Goal: Transaction & Acquisition: Obtain resource

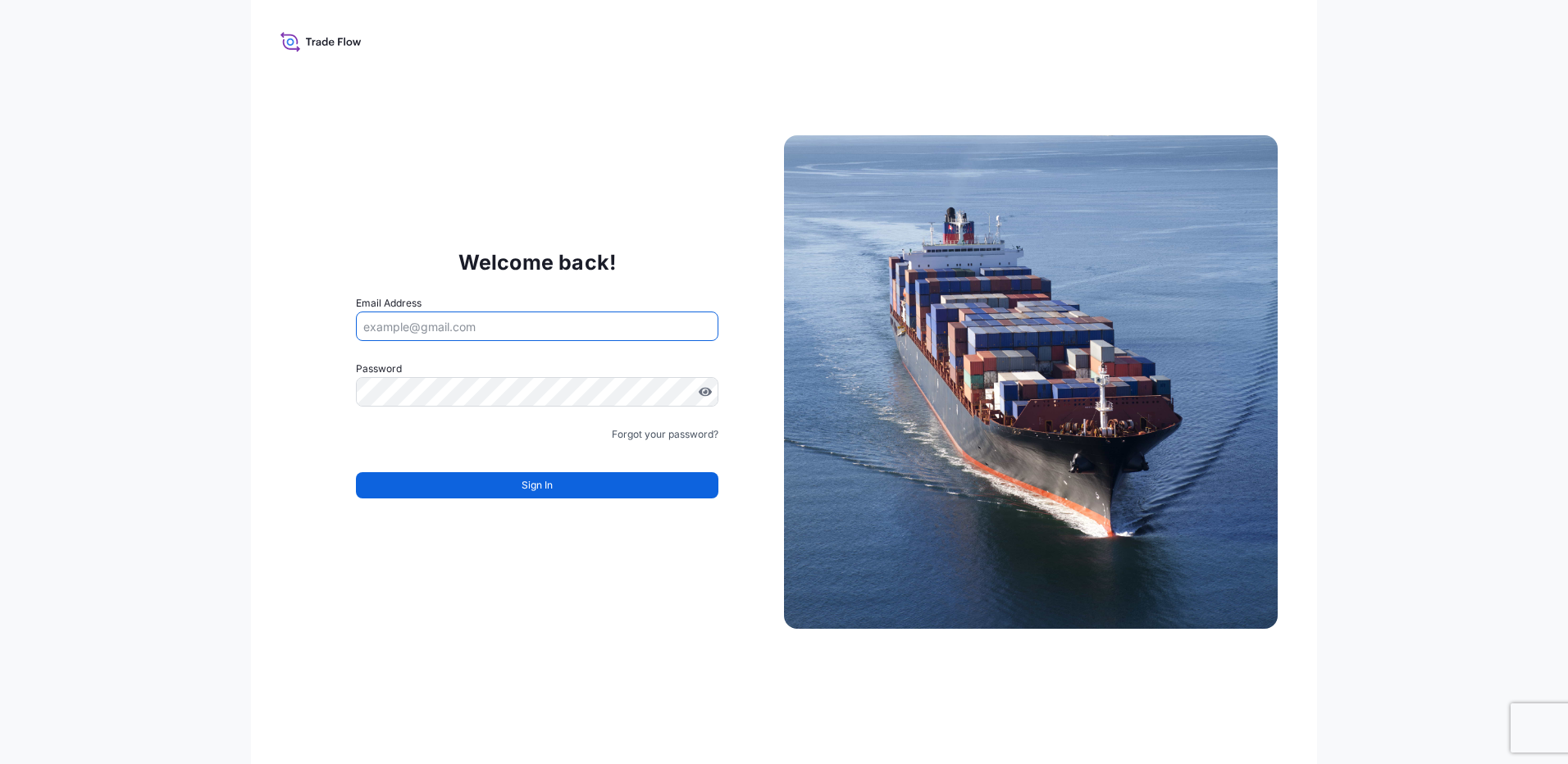
click at [471, 332] on input "Email Address" at bounding box center [537, 325] width 362 height 29
paste input "[DOMAIN_NAME][EMAIL_ADDRESS][PERSON_NAME][DOMAIN_NAME]"
type input "[DOMAIN_NAME][EMAIL_ADDRESS][PERSON_NAME][DOMAIN_NAME]"
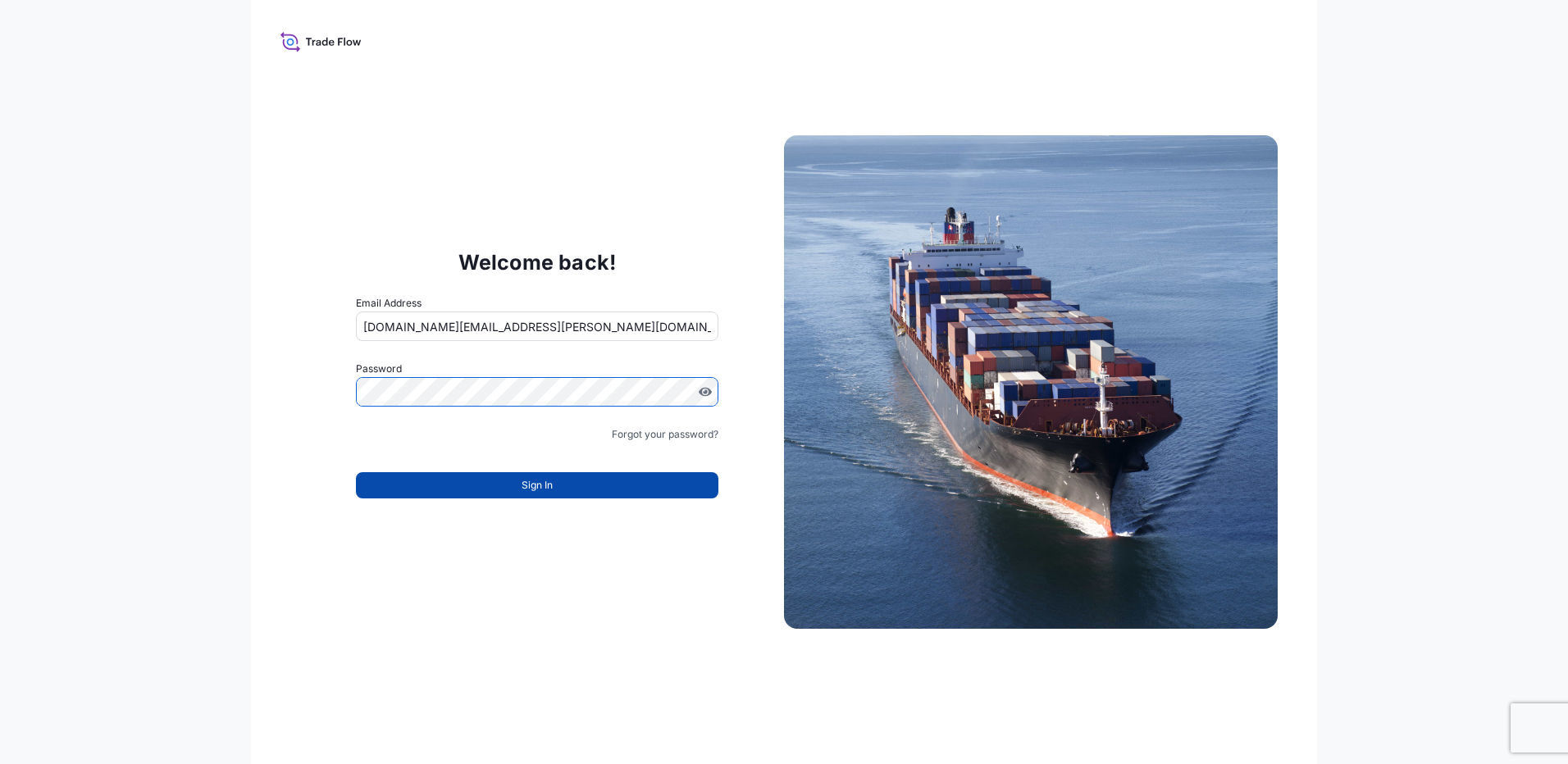
click at [425, 489] on button "Sign In" at bounding box center [537, 485] width 362 height 27
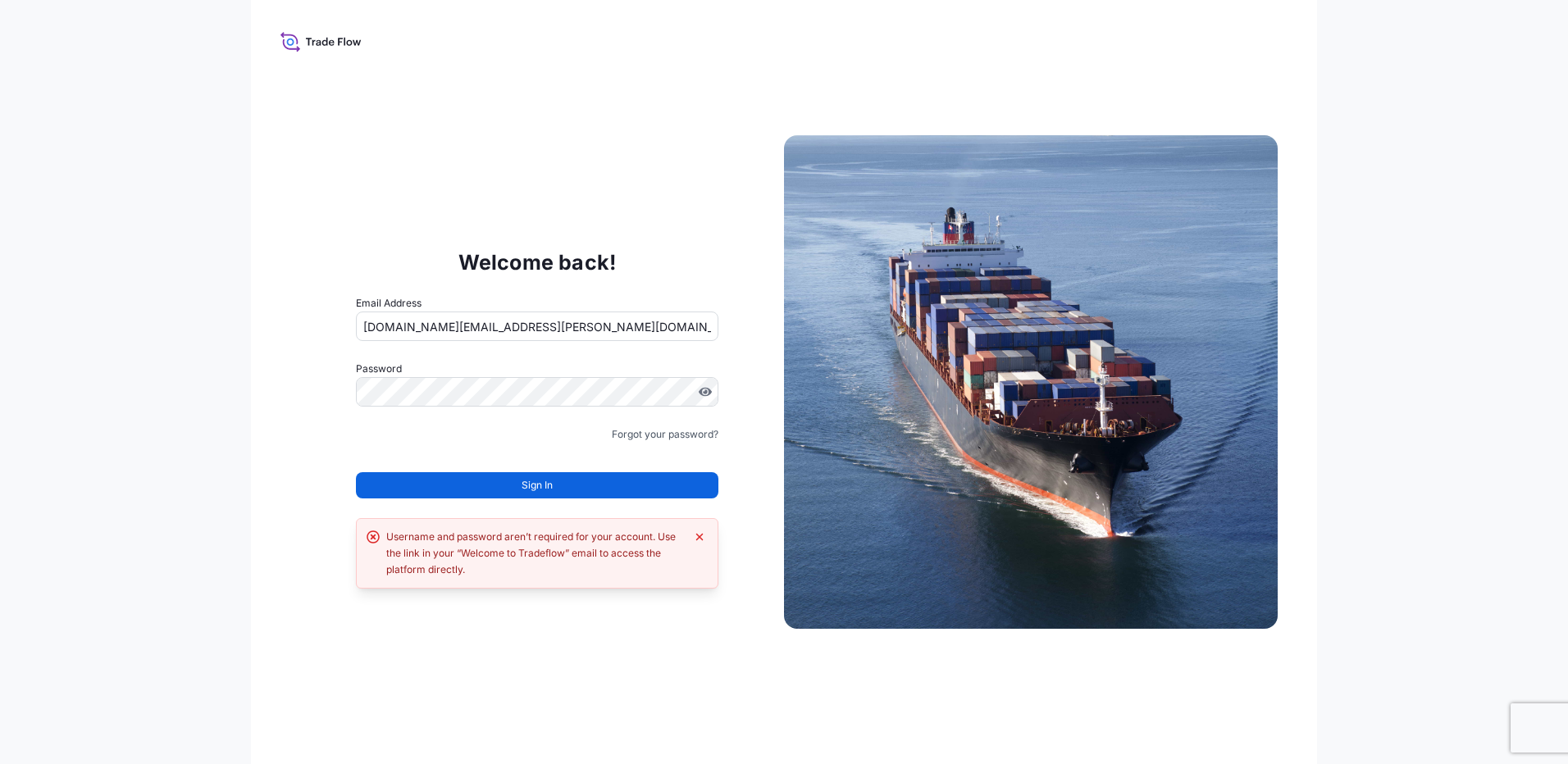
click at [425, 489] on button "Sign In" at bounding box center [537, 485] width 362 height 27
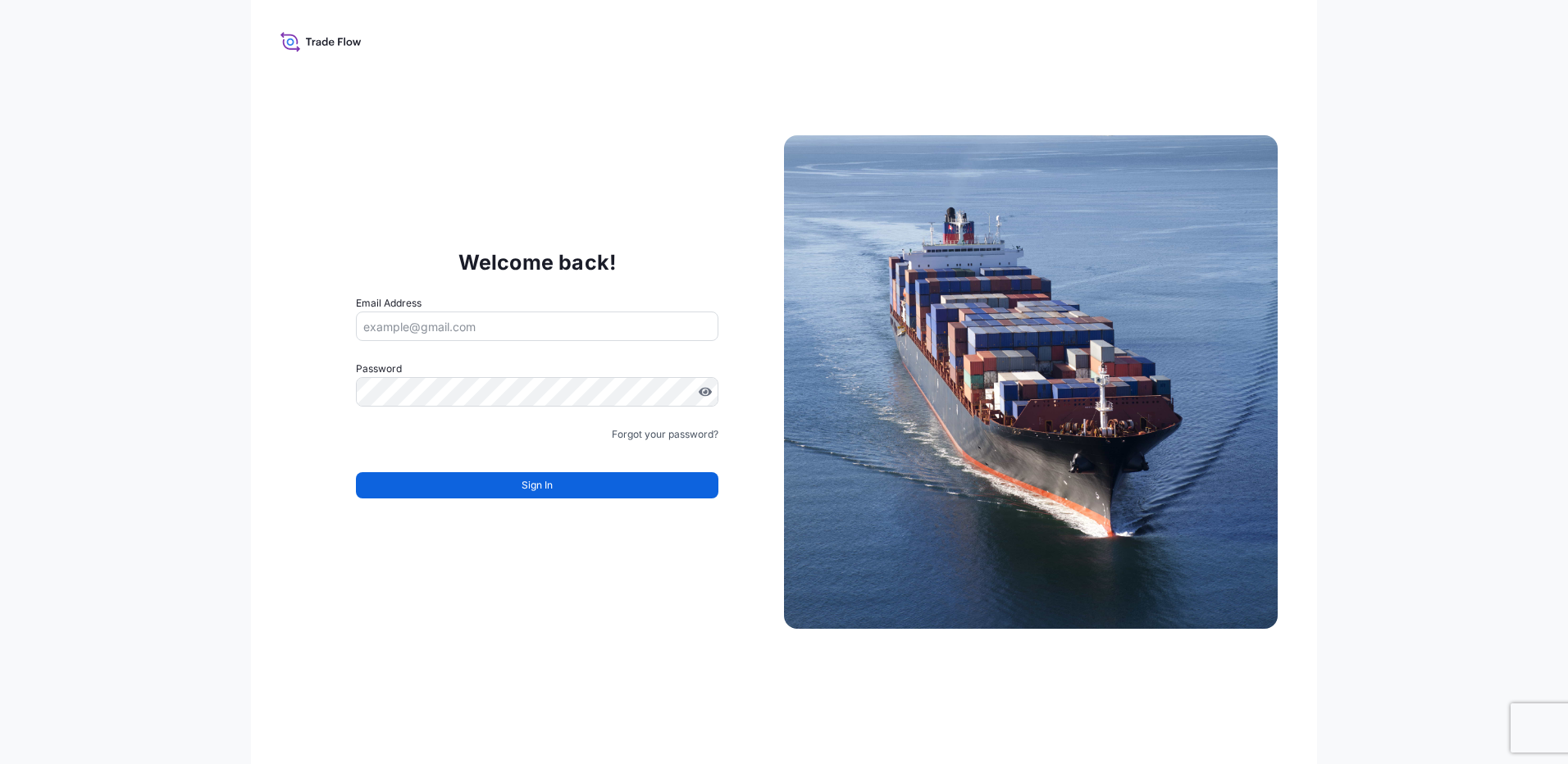
click at [400, 328] on input "Email Address" at bounding box center [537, 325] width 362 height 29
paste input "[DOMAIN_NAME][EMAIL_ADDRESS][PERSON_NAME][DOMAIN_NAME]"
type input "[DOMAIN_NAME][EMAIL_ADDRESS][PERSON_NAME][DOMAIN_NAME]"
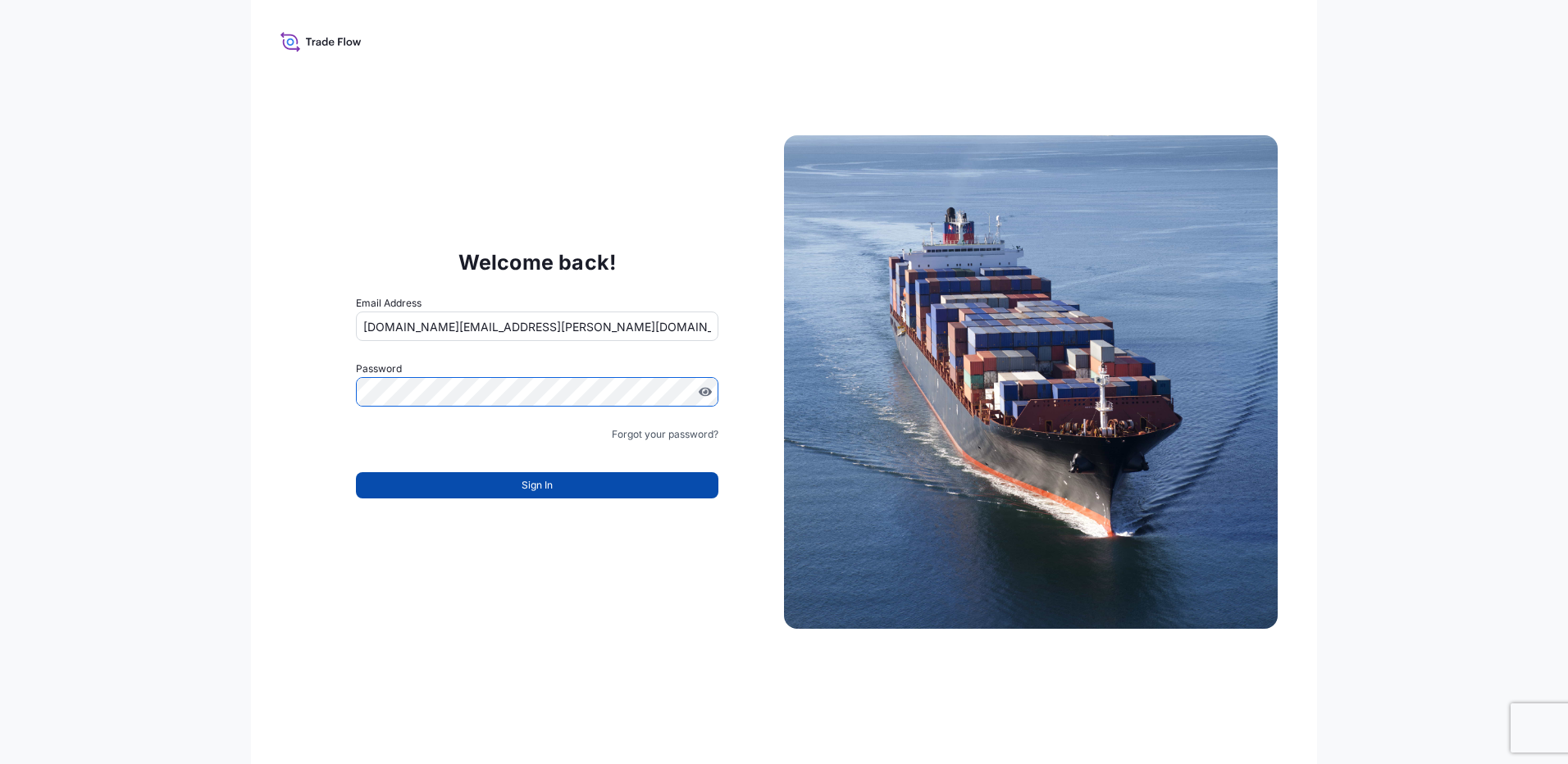
click at [405, 482] on button "Sign In" at bounding box center [537, 485] width 362 height 27
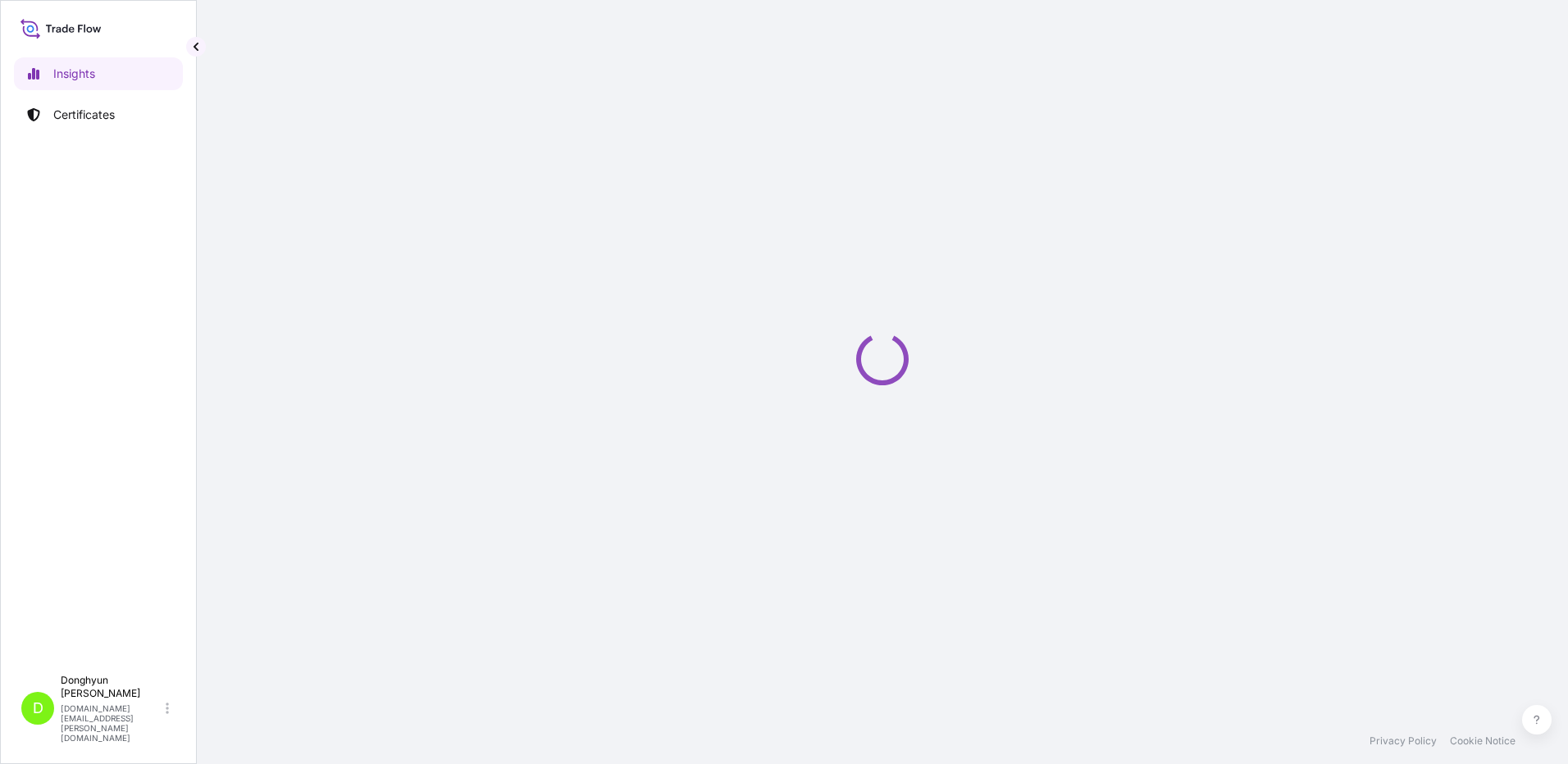
select select "2025"
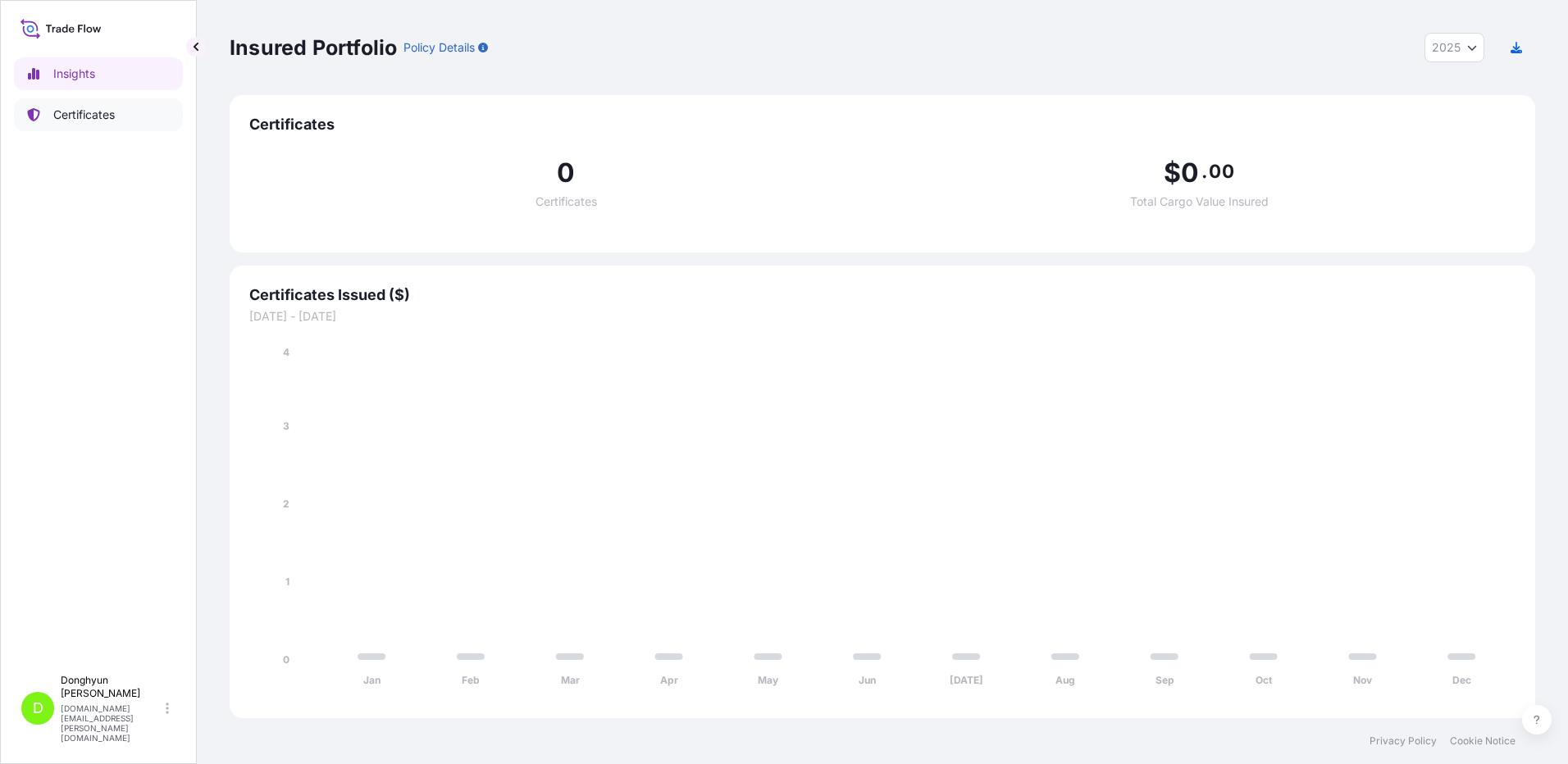
click at [97, 122] on p "Certificates" at bounding box center [84, 115] width 62 height 17
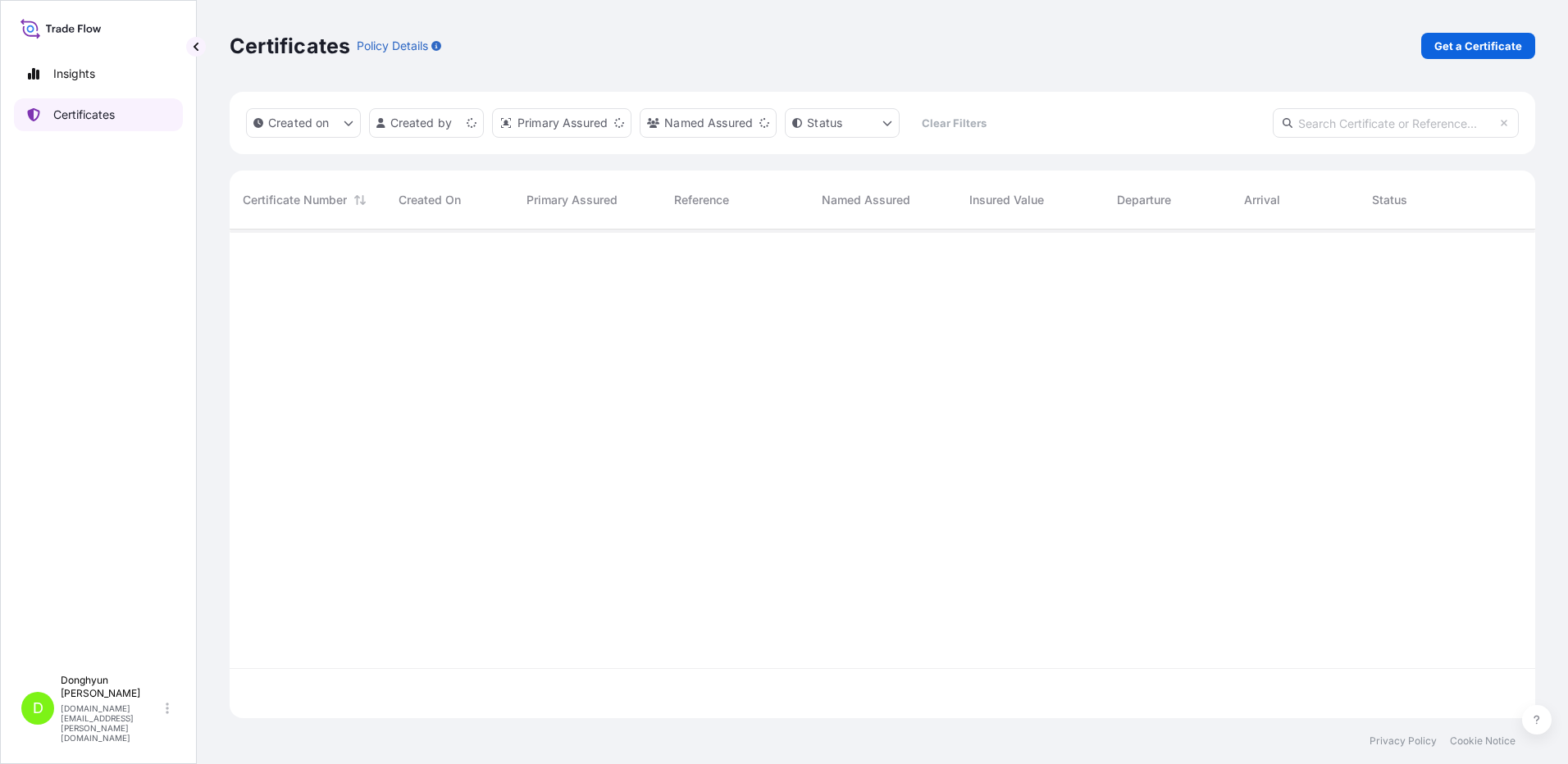
scroll to position [485, 1293]
click at [1453, 51] on p "Get a Certificate" at bounding box center [1477, 46] width 87 height 17
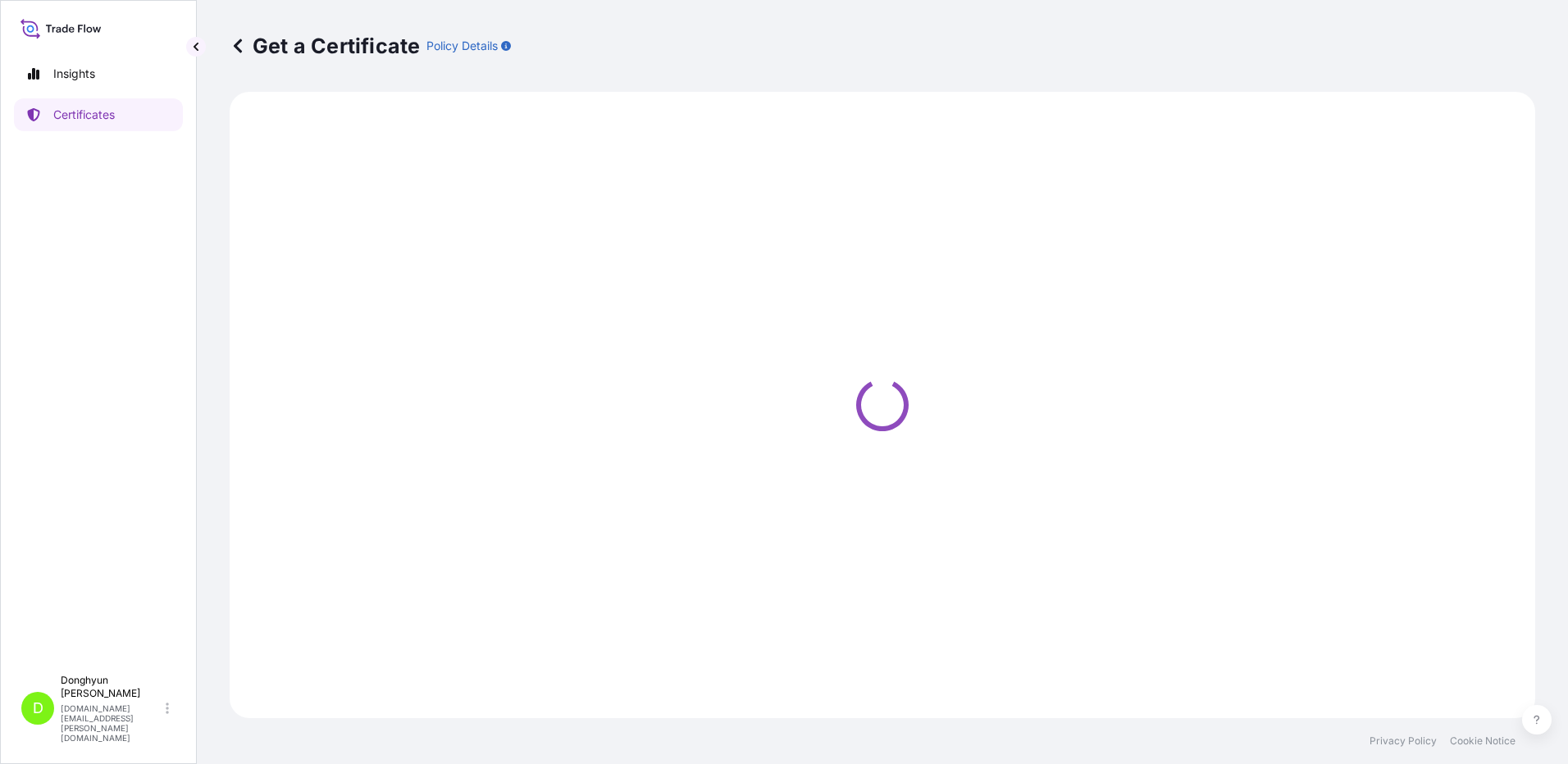
select select "Sea"
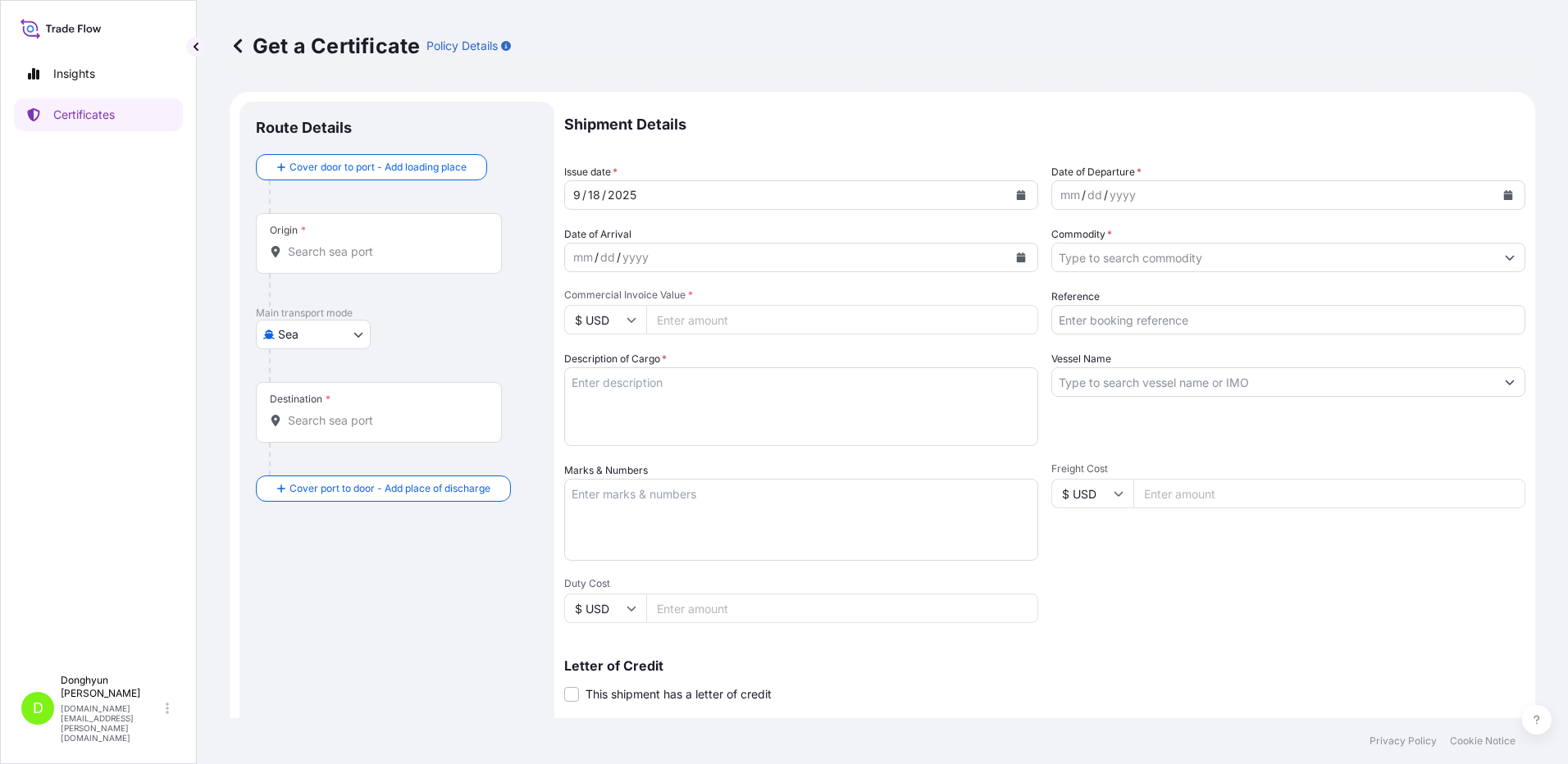
click at [1017, 191] on icon "Calendar" at bounding box center [1021, 196] width 9 height 10
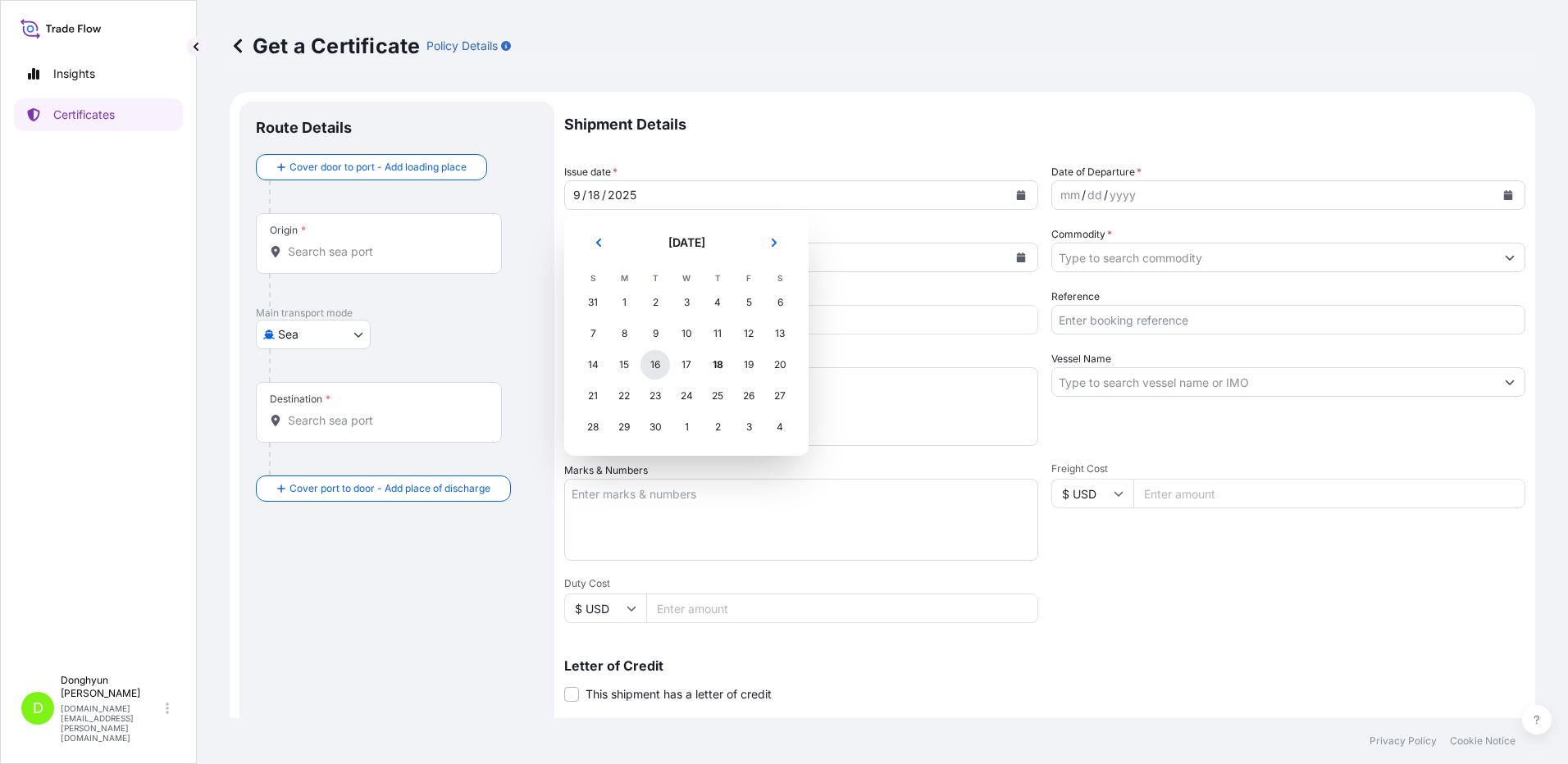
click at [650, 364] on div "16" at bounding box center [654, 365] width 29 height 29
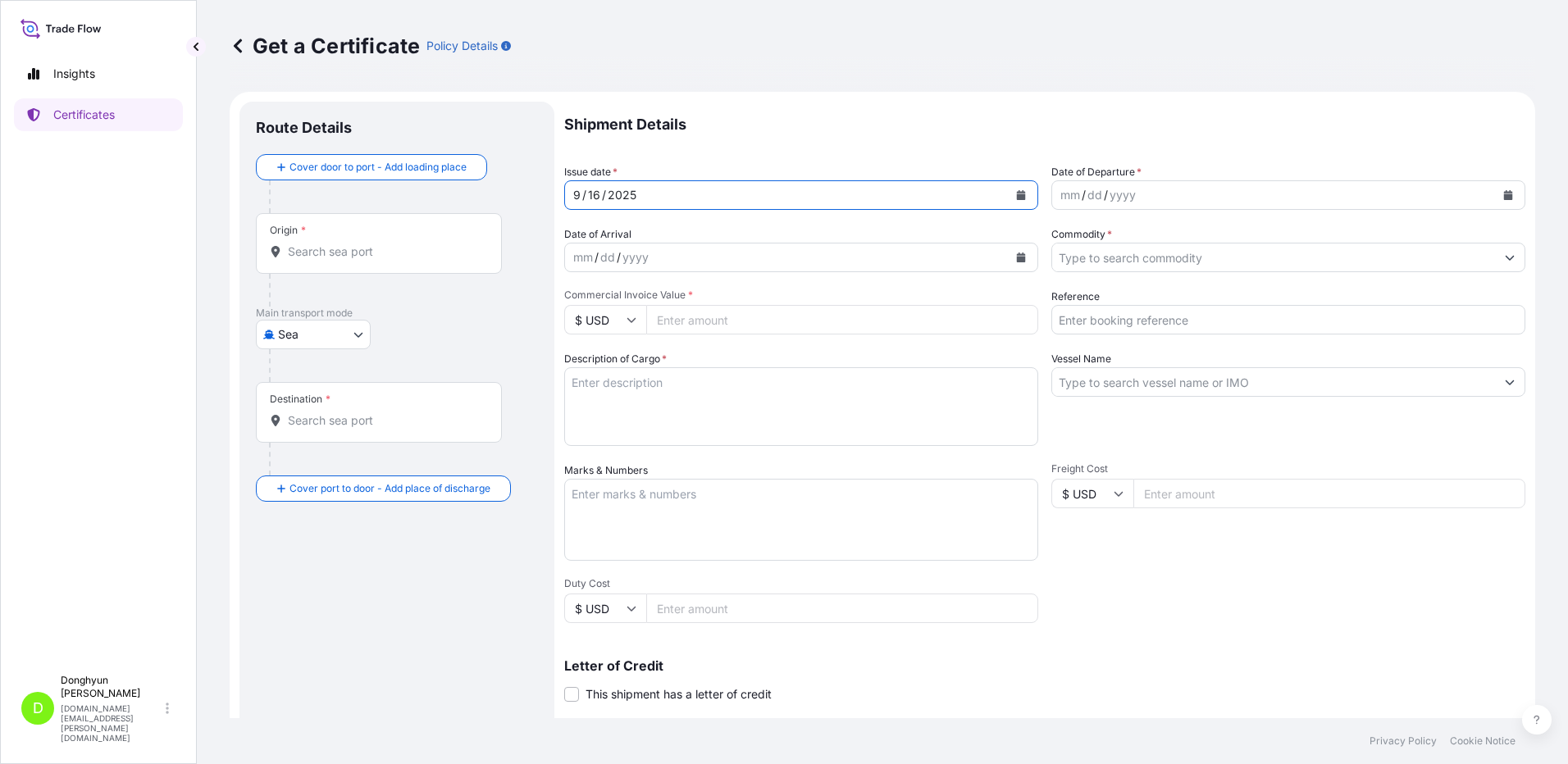
click at [1503, 193] on icon "Calendar" at bounding box center [1508, 196] width 10 height 10
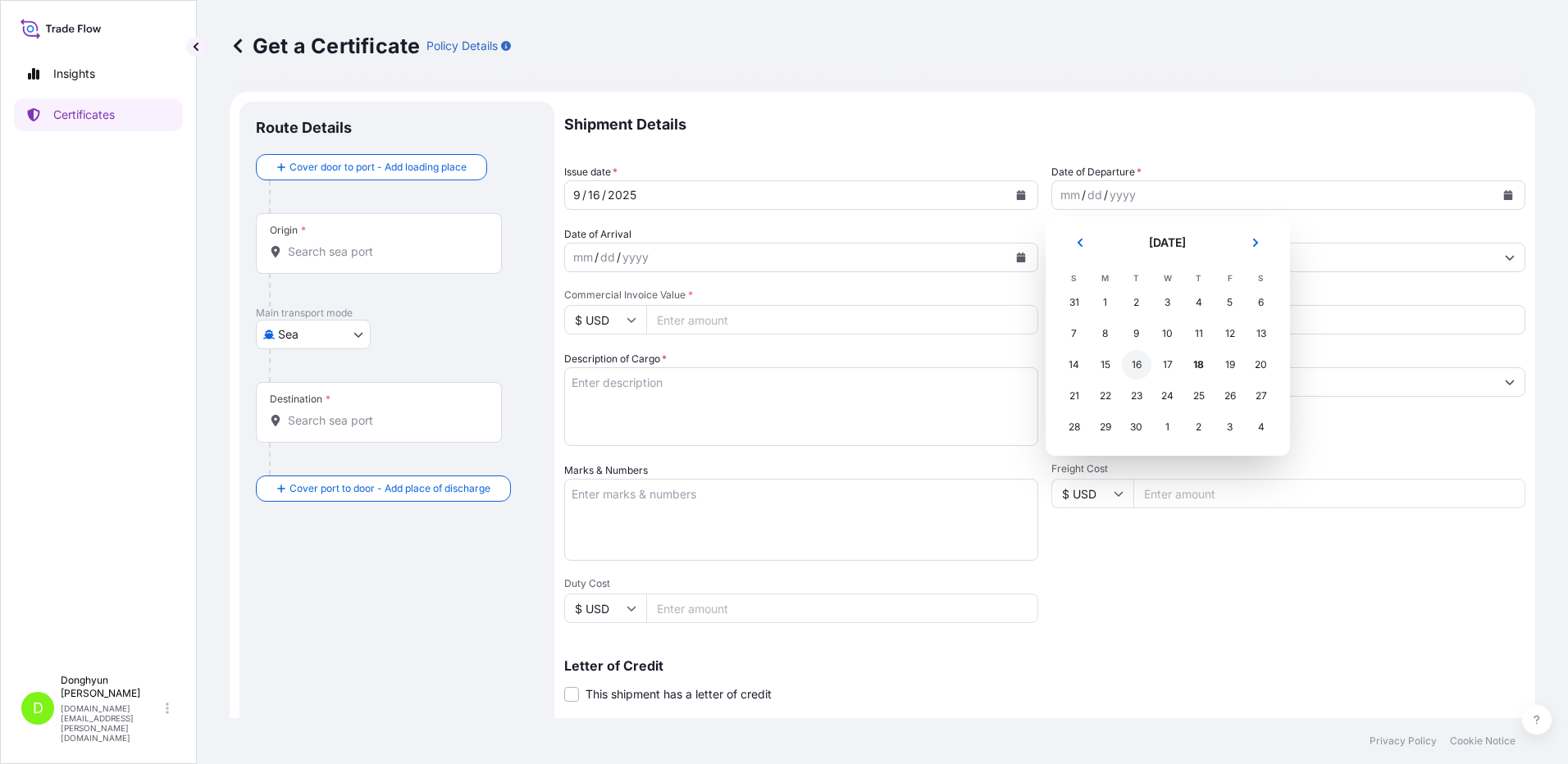
click at [1131, 360] on div "16" at bounding box center [1136, 365] width 29 height 29
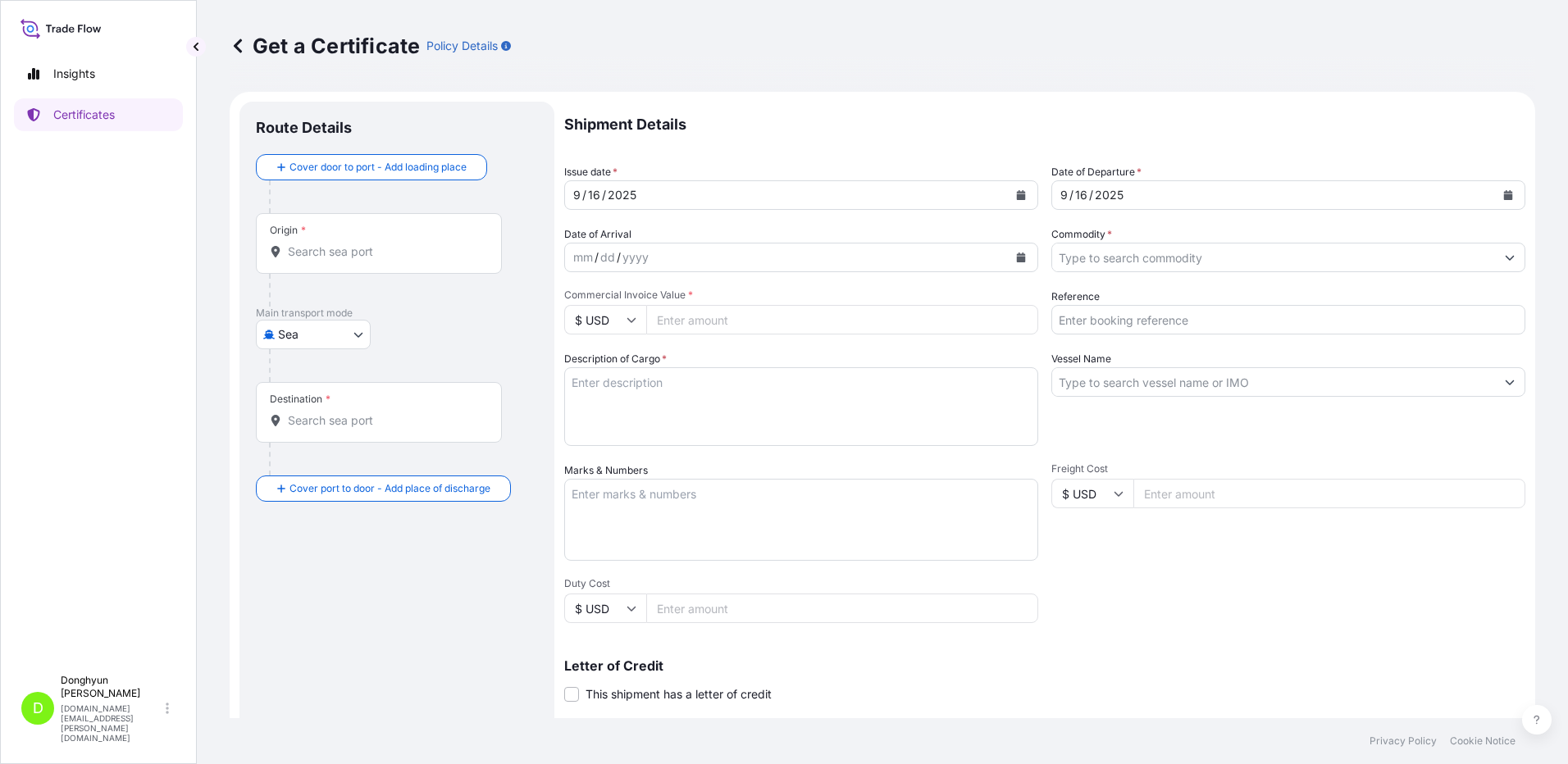
click at [334, 261] on div "Origin *" at bounding box center [379, 243] width 246 height 61
click at [334, 260] on input "Origin *" at bounding box center [385, 252] width 193 height 17
paste input "KWANGYANG"
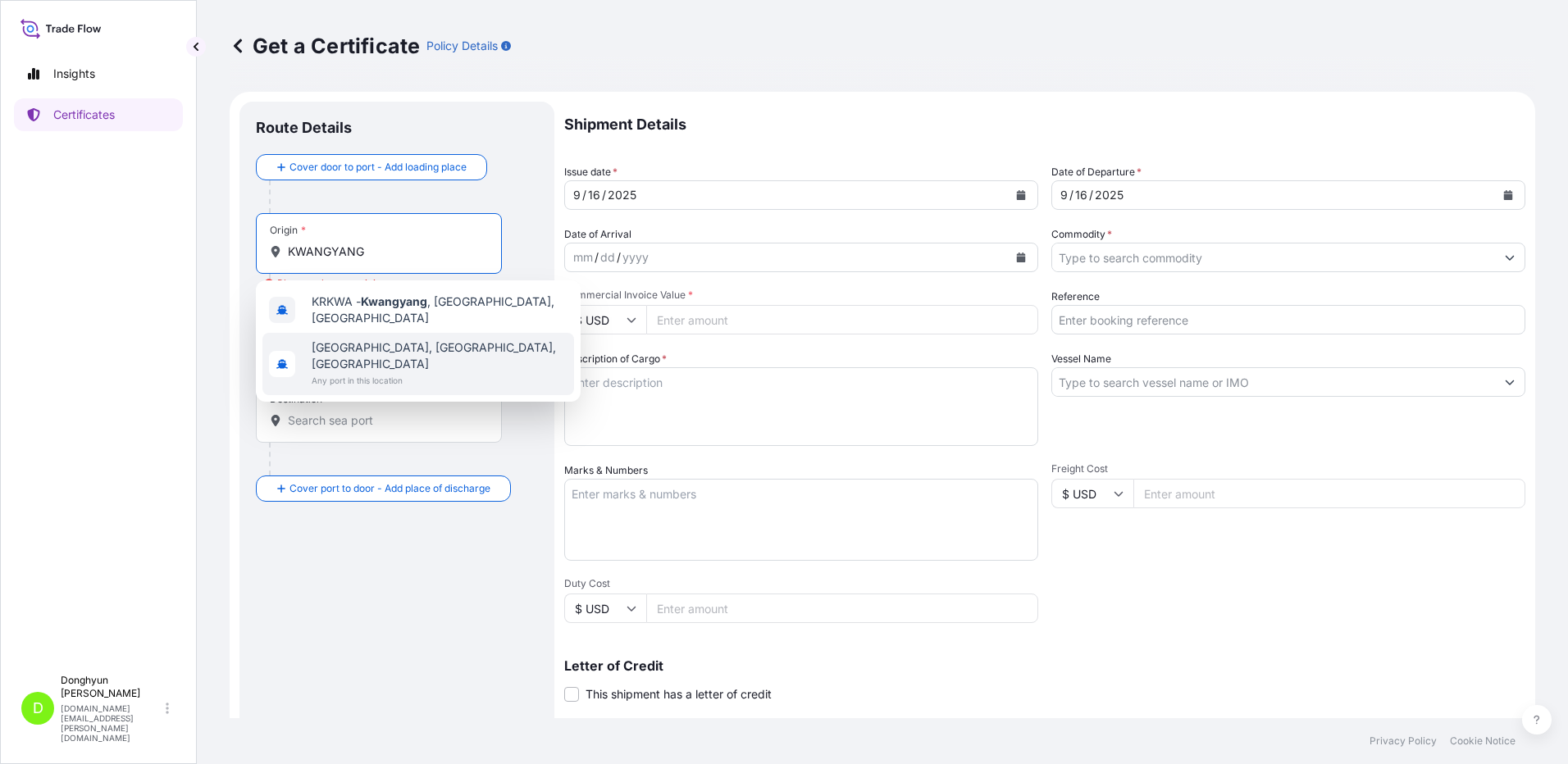
click at [326, 424] on input "Destination *" at bounding box center [385, 421] width 193 height 17
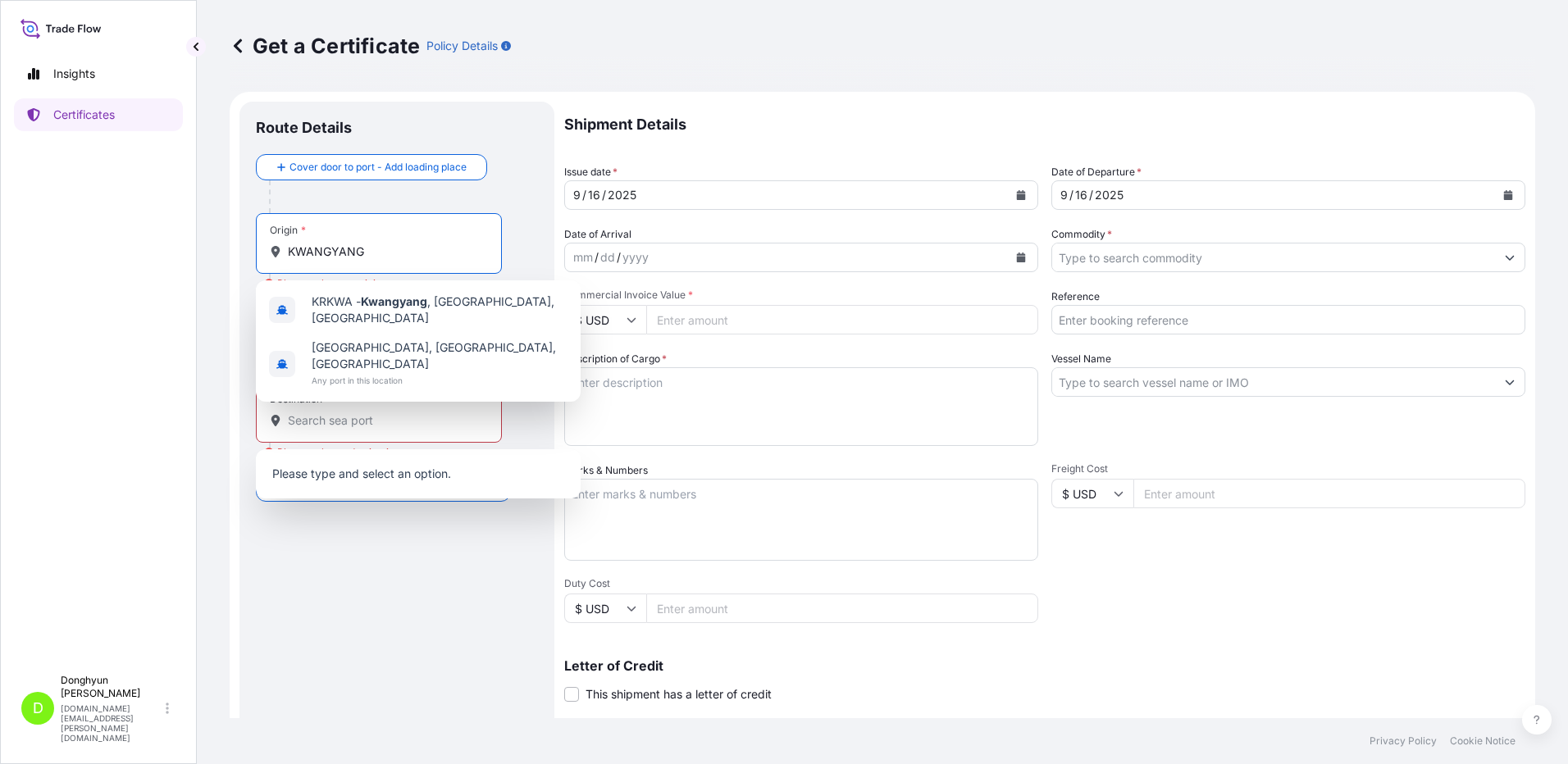
click at [358, 245] on input "KWANGYANG" at bounding box center [385, 252] width 193 height 17
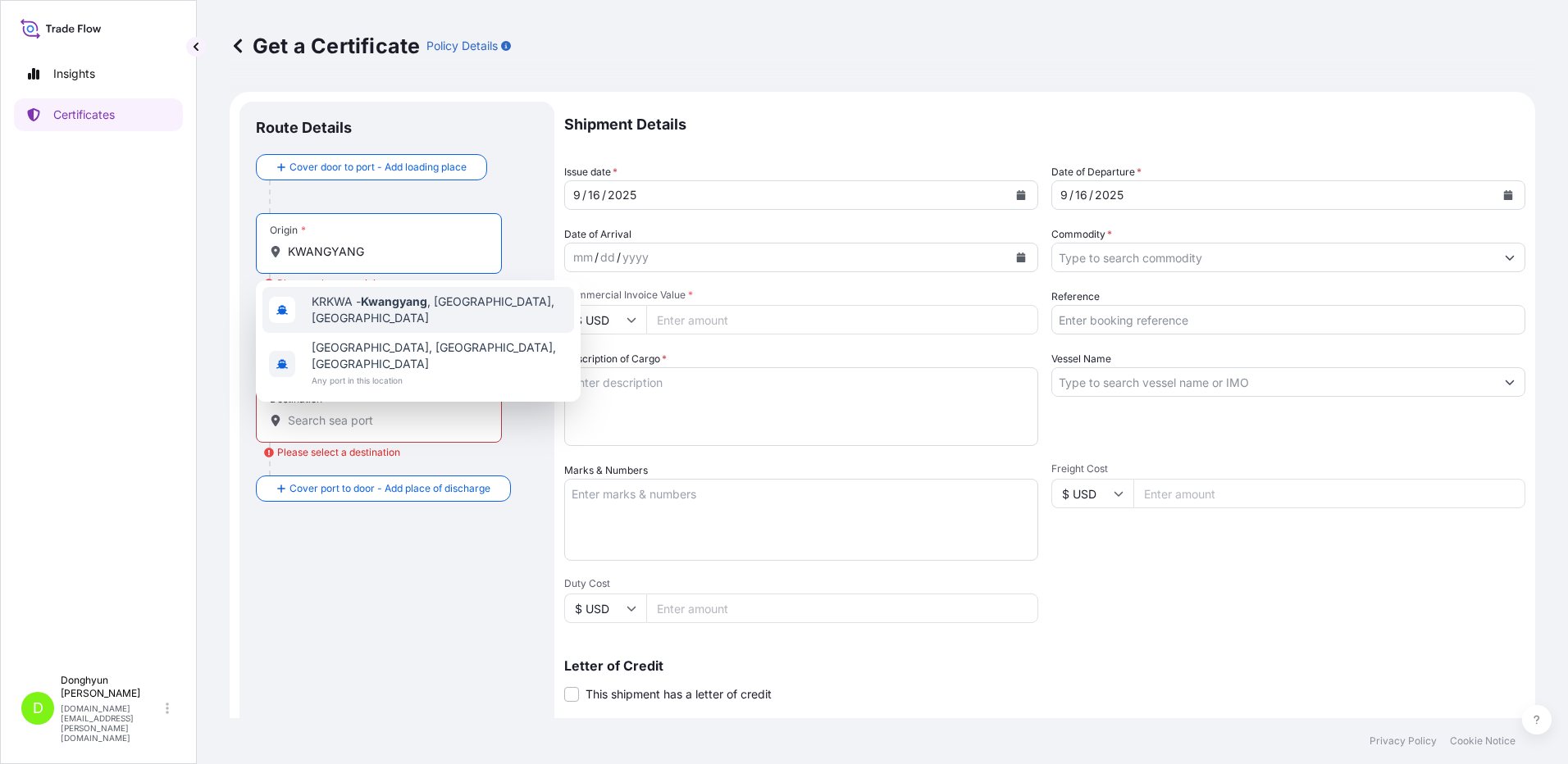
click at [372, 295] on div "KRKWA - Kwangyang , Korea, South" at bounding box center [418, 310] width 311 height 46
type input "KRKWA - Kwangyang, Korea, South"
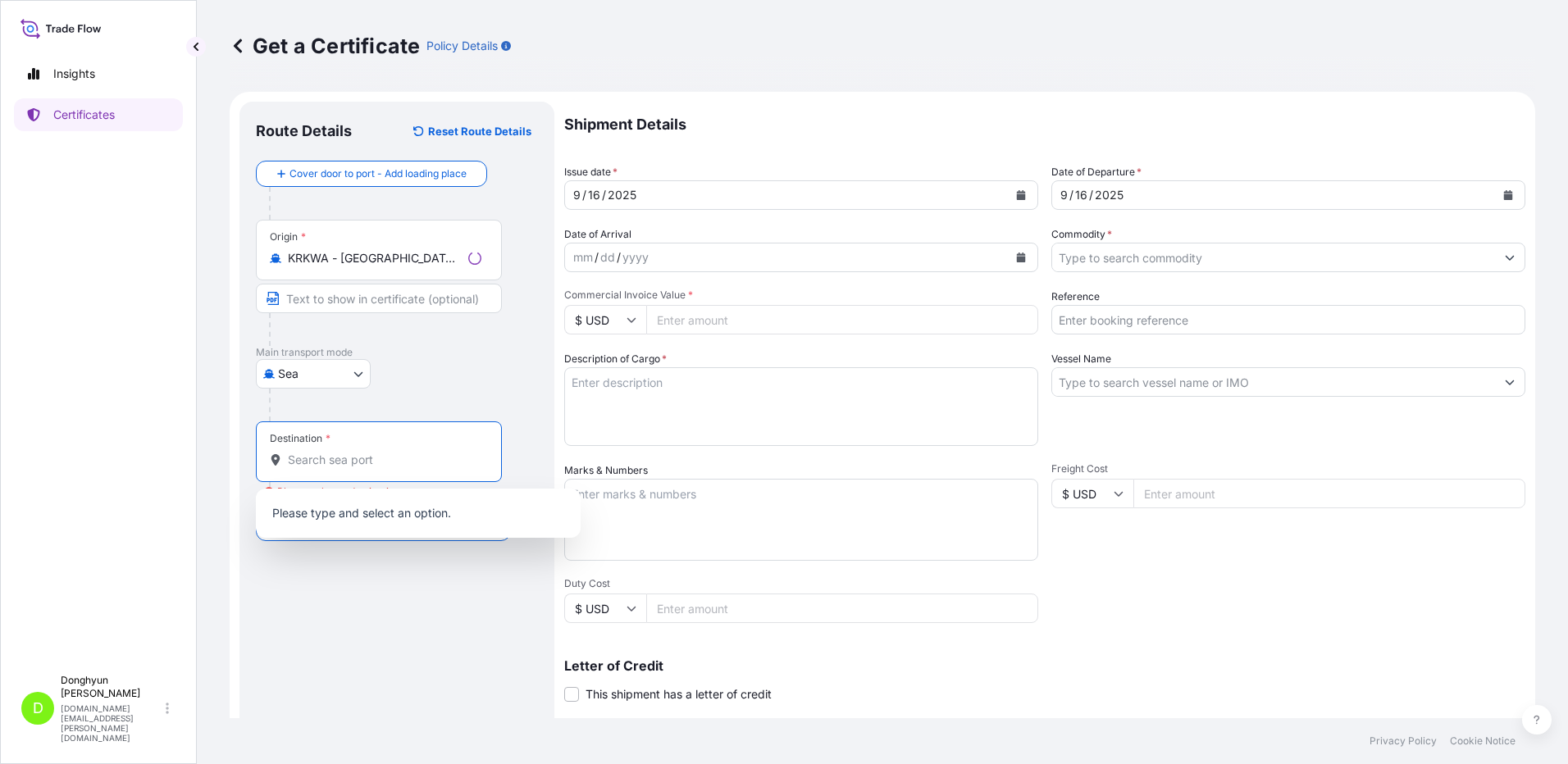
click at [338, 454] on input "Destination * Please select a destination" at bounding box center [385, 460] width 193 height 17
paste input "ANTWERP"
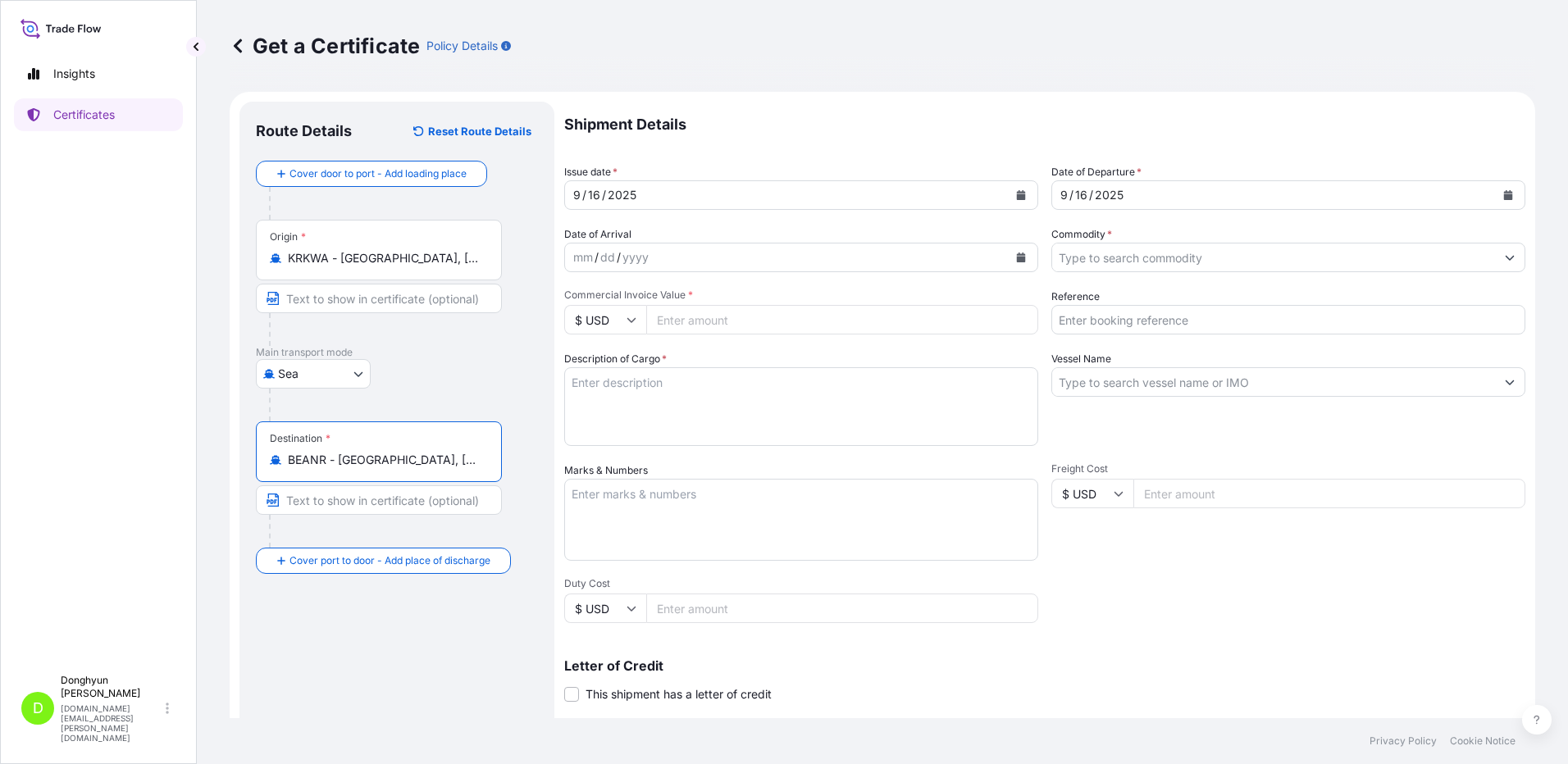
type input "BEANR - Antwerpen, Belgium"
click at [394, 662] on div "Route Details Reset Route Details Cover door to port - Add loading place Place …" at bounding box center [396, 515] width 282 height 795
click at [1266, 266] on input "Commodity *" at bounding box center [1273, 257] width 443 height 29
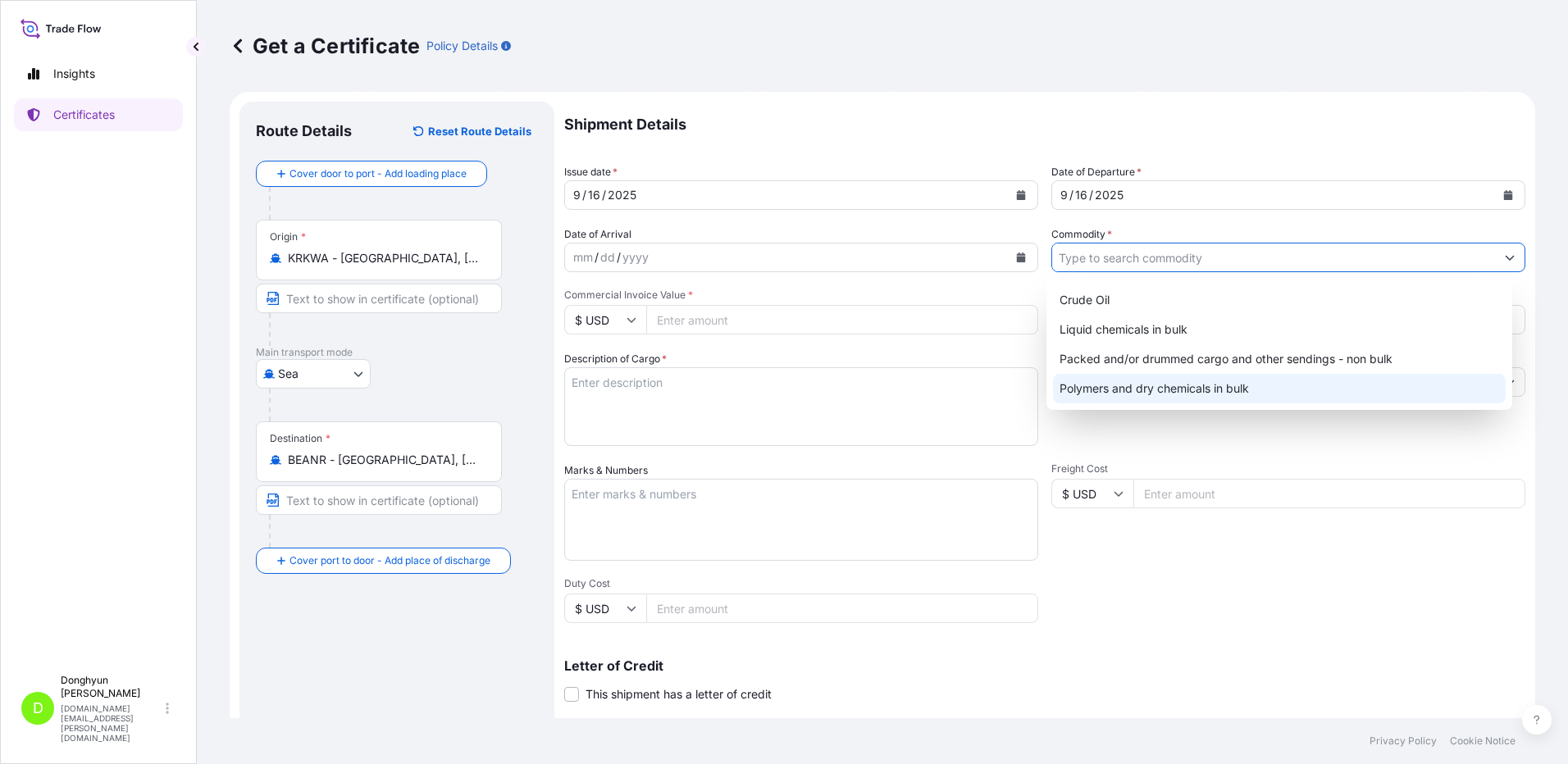
click at [1156, 380] on div "Polymers and dry chemicals in bulk" at bounding box center [1279, 388] width 454 height 29
type input "Polymers and dry chemicals in bulk"
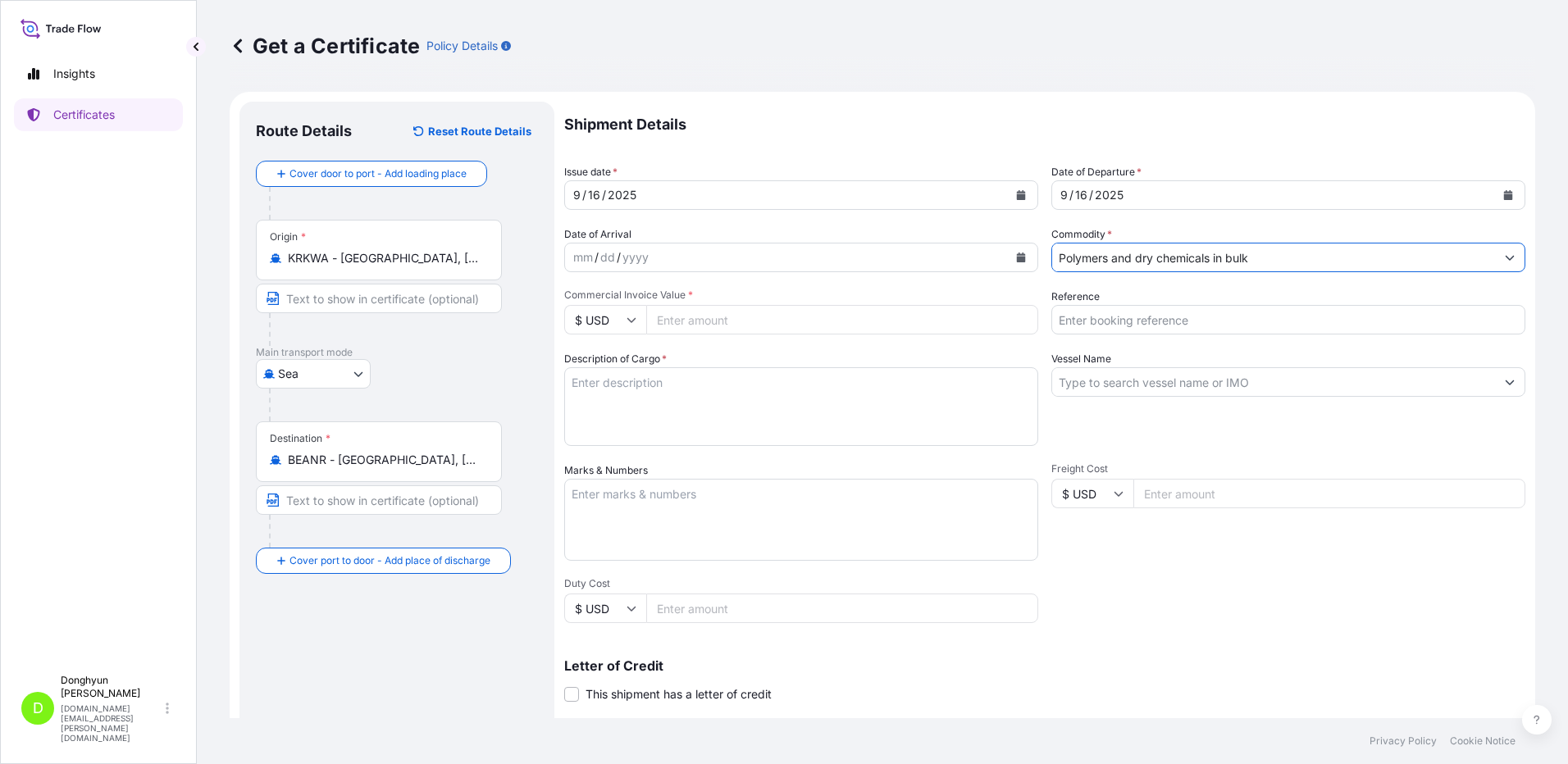
click at [679, 315] on input "Commercial Invoice Value *" at bounding box center [841, 319] width 392 height 29
click at [1115, 379] on input "Vessel Name" at bounding box center [1273, 381] width 443 height 29
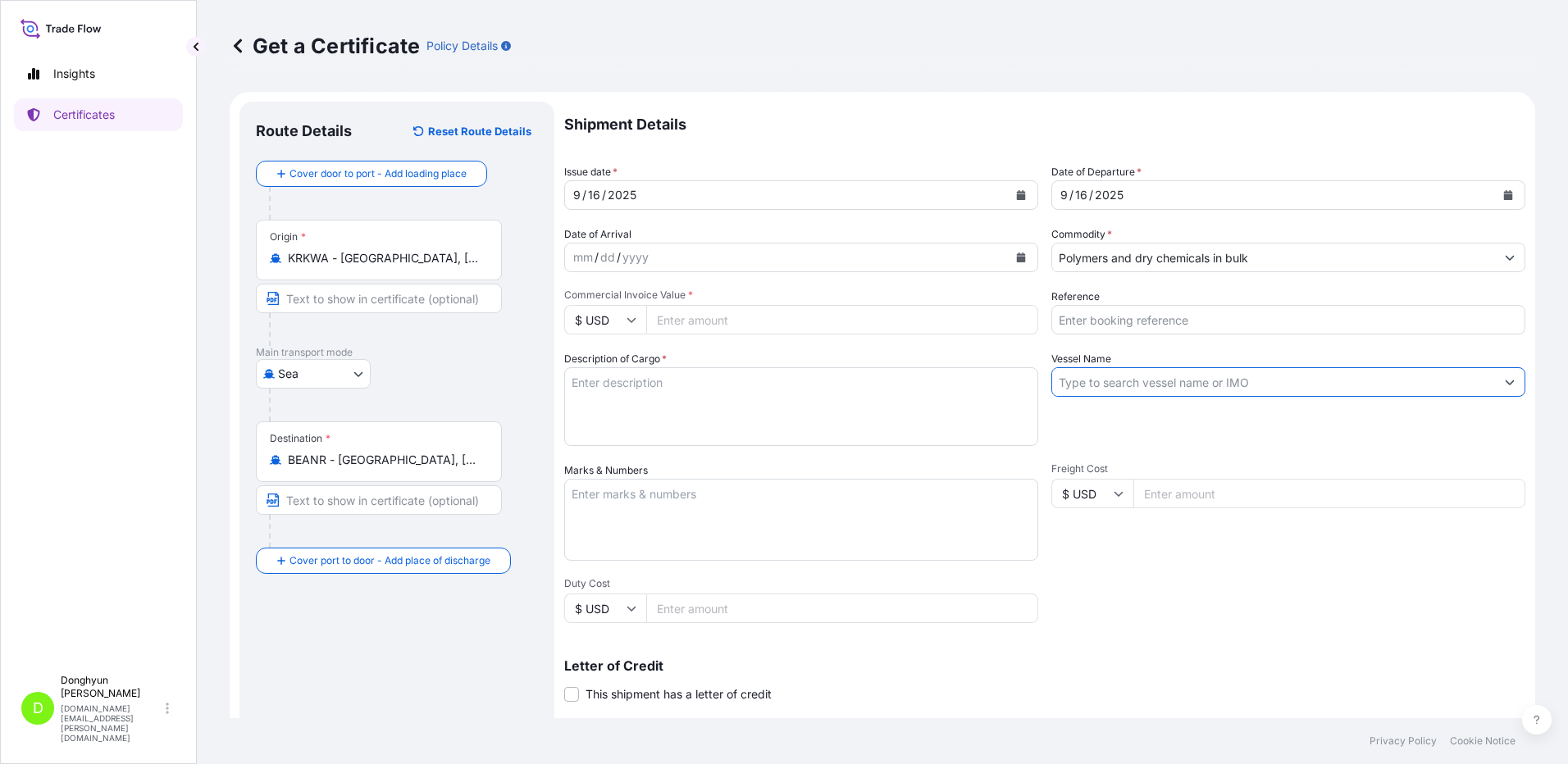
paste input "HMM OPAL"
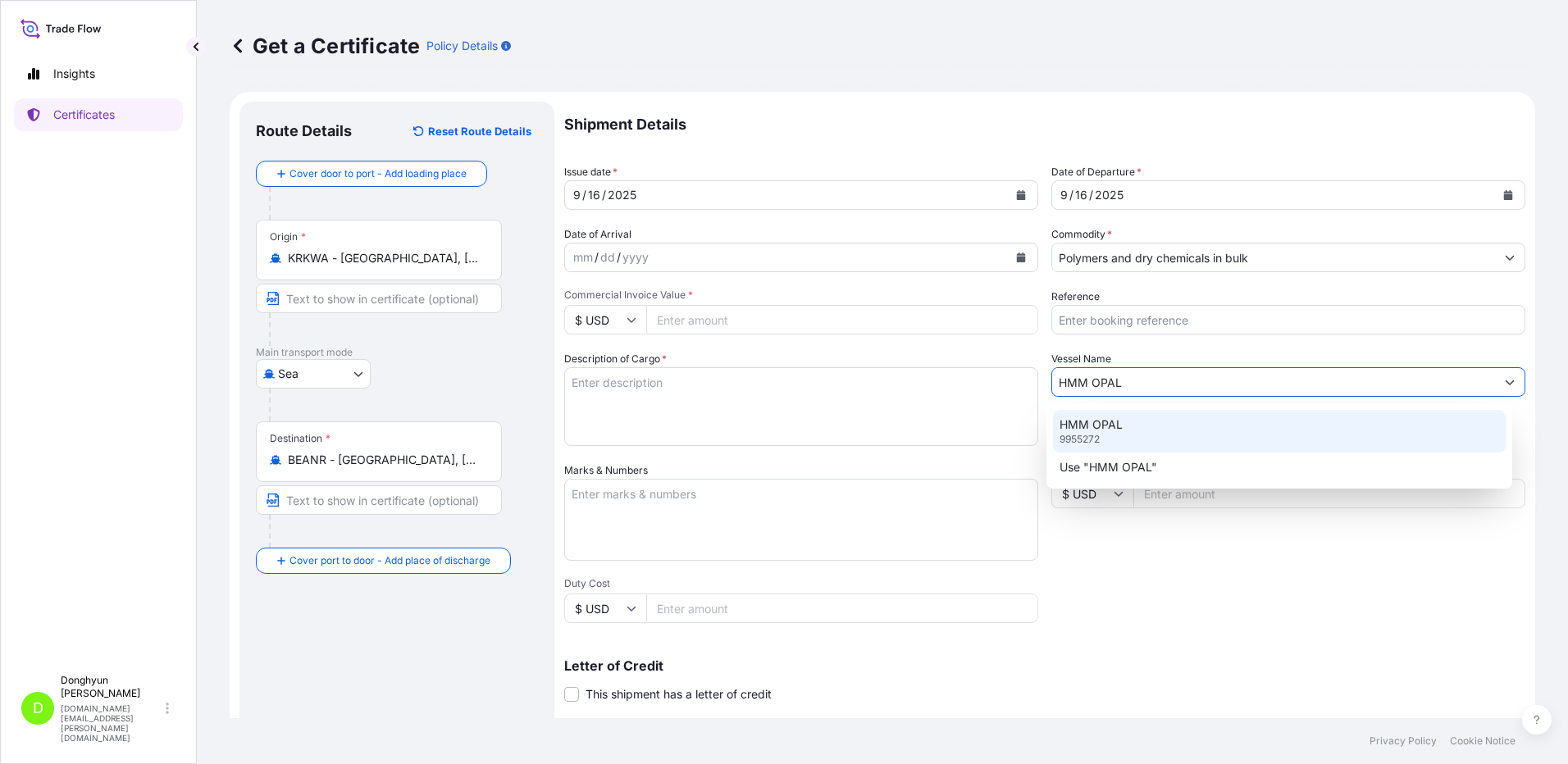
click at [1112, 434] on div "HMM OPAL 9955272" at bounding box center [1279, 431] width 454 height 42
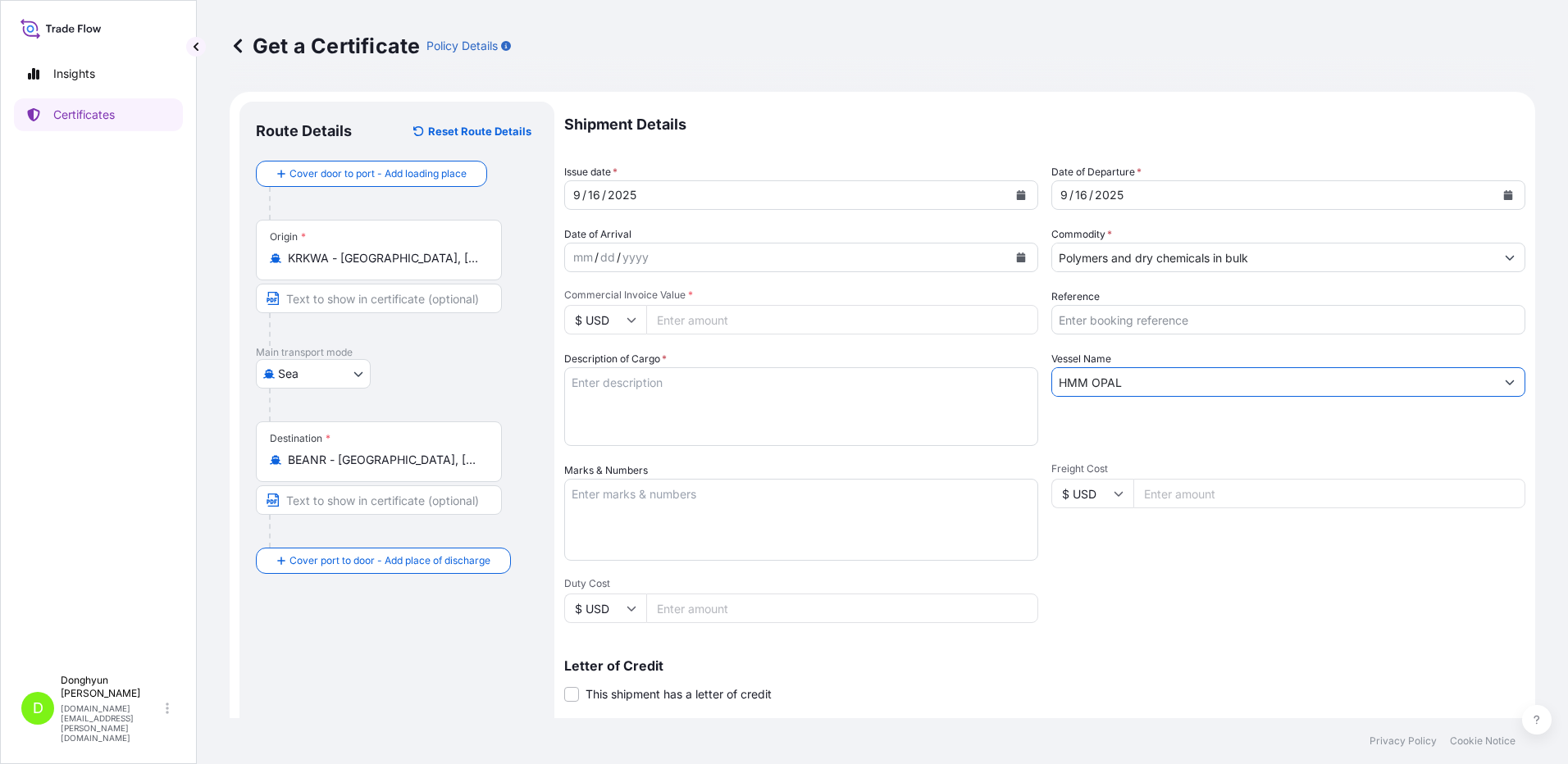
type input "HMM OPAL"
click at [1120, 324] on input "Reference" at bounding box center [1288, 319] width 474 height 29
paste input "8800130496"
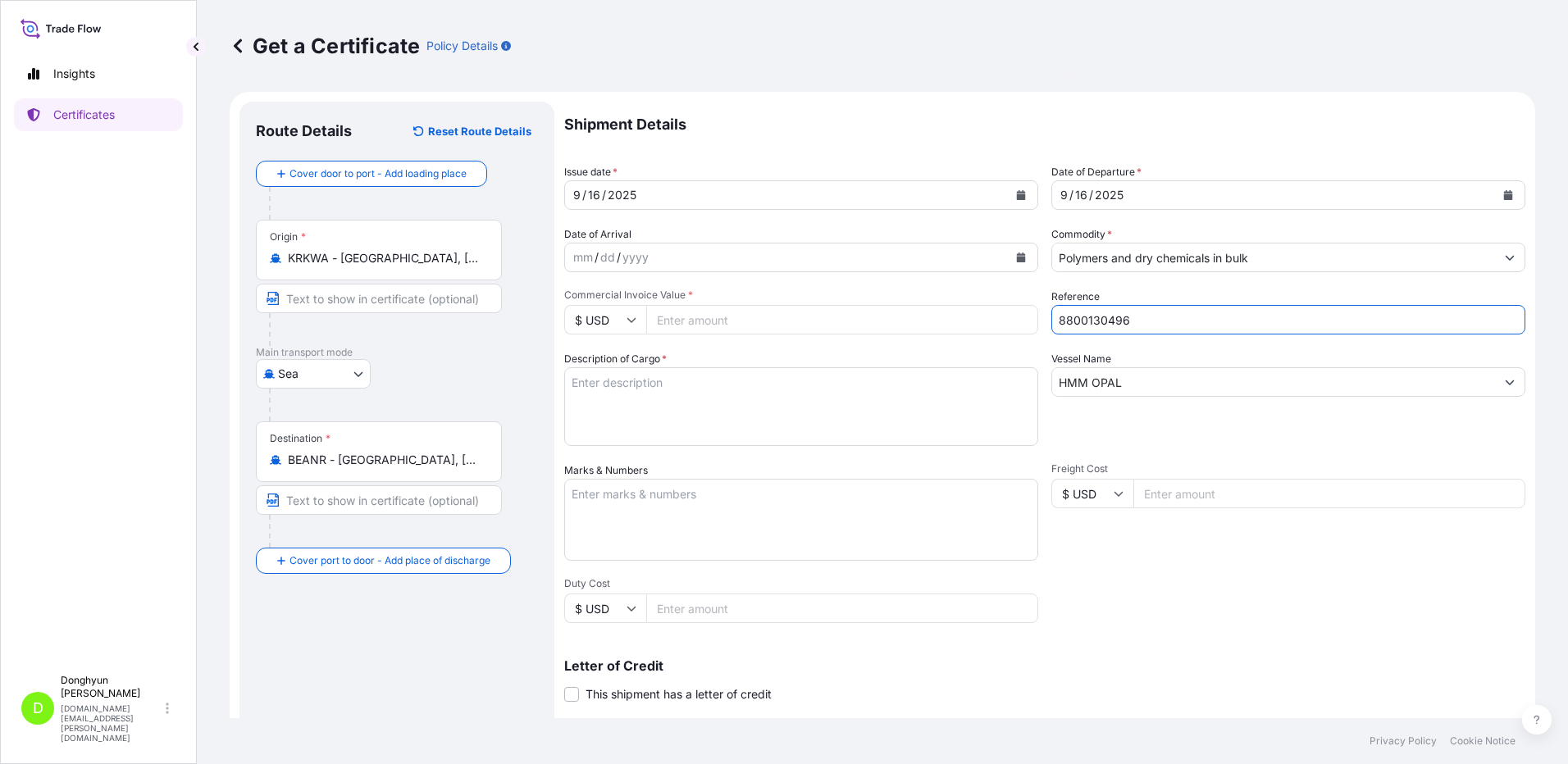
type input "8800130496"
click at [680, 409] on textarea "Description of Cargo *" at bounding box center [801, 406] width 474 height 79
click at [697, 315] on input "Commercial Invoice Value *" at bounding box center [841, 319] width 392 height 29
type input "204201.16"
click at [790, 113] on p "Shipment Details" at bounding box center [1045, 124] width 961 height 46
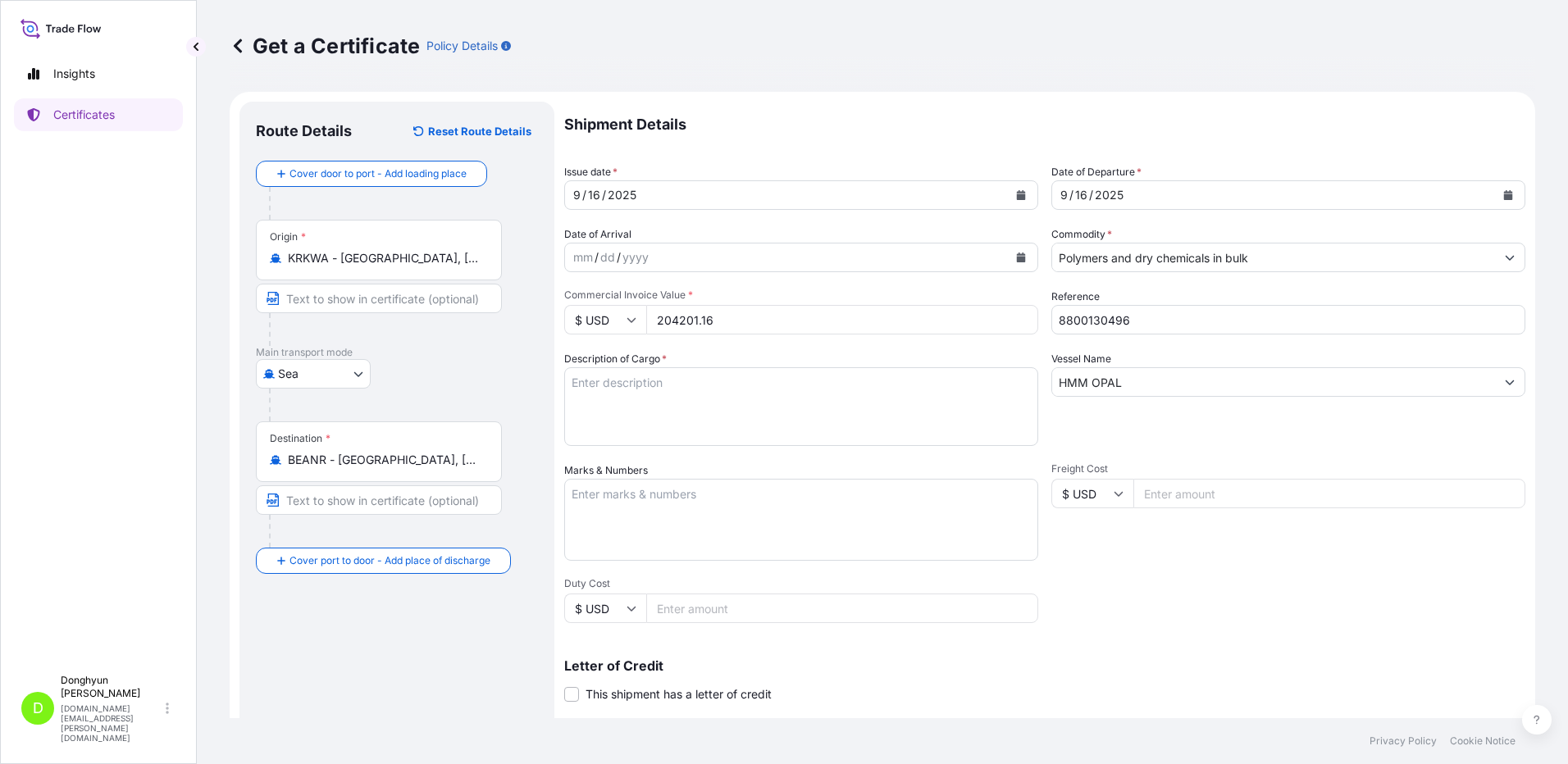
click at [721, 409] on textarea "Description of Cargo *" at bounding box center [801, 406] width 474 height 79
click at [646, 389] on textarea "Description of Cargo *" at bounding box center [801, 406] width 474 height 79
paste textarea "CPP HIFAX EP5175 PEL BG (PMC)"
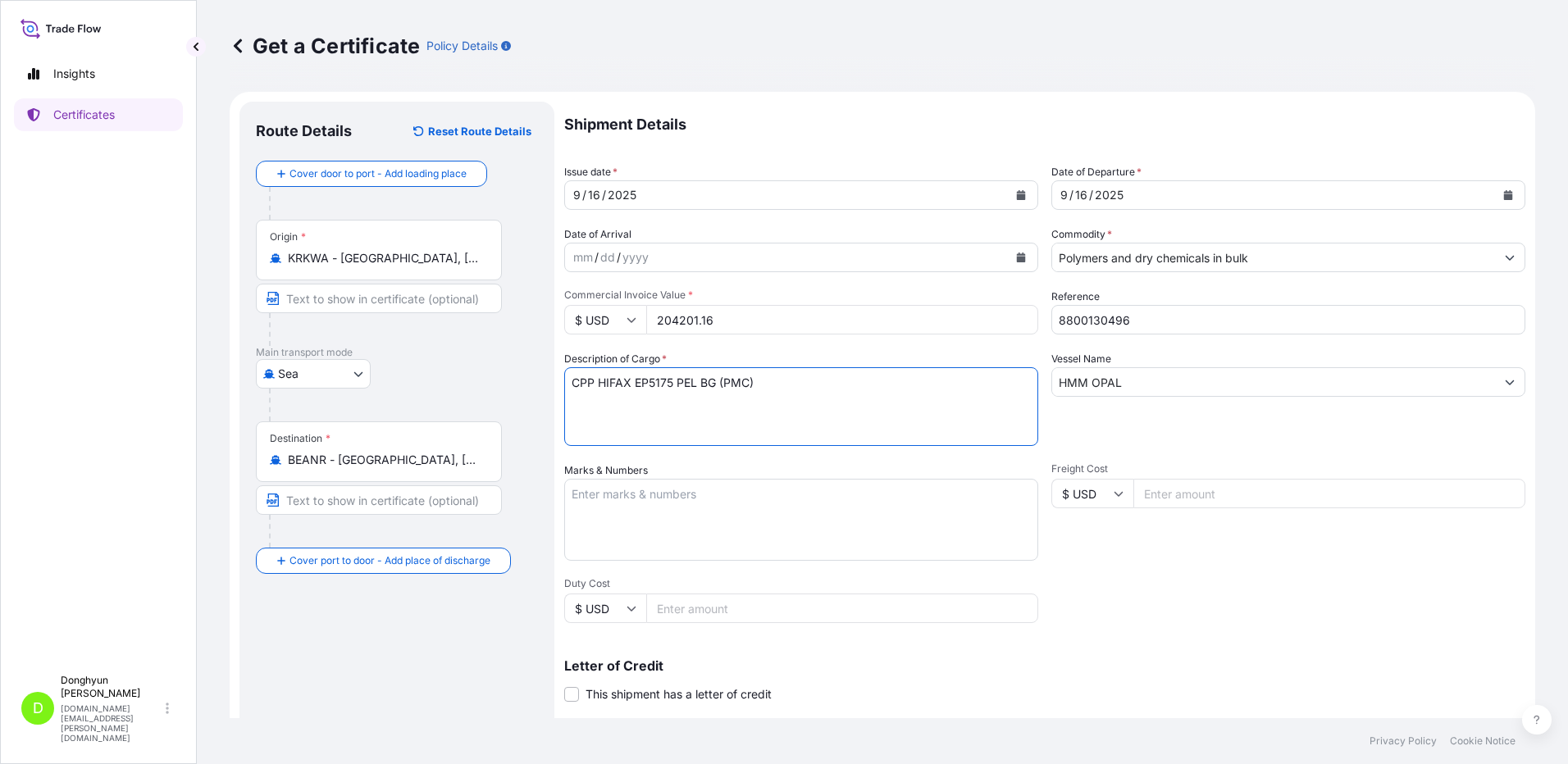
paste textarea "PO 4405979593"
paste textarea "HIFAX EP246P PEL BG"
paste textarea "PO 4900885700"
type textarea "CPP HIFAX EP5175 PEL BG (PMC) PO 4405979593 HIFAX EP246P PEL BG PO 4900885700"
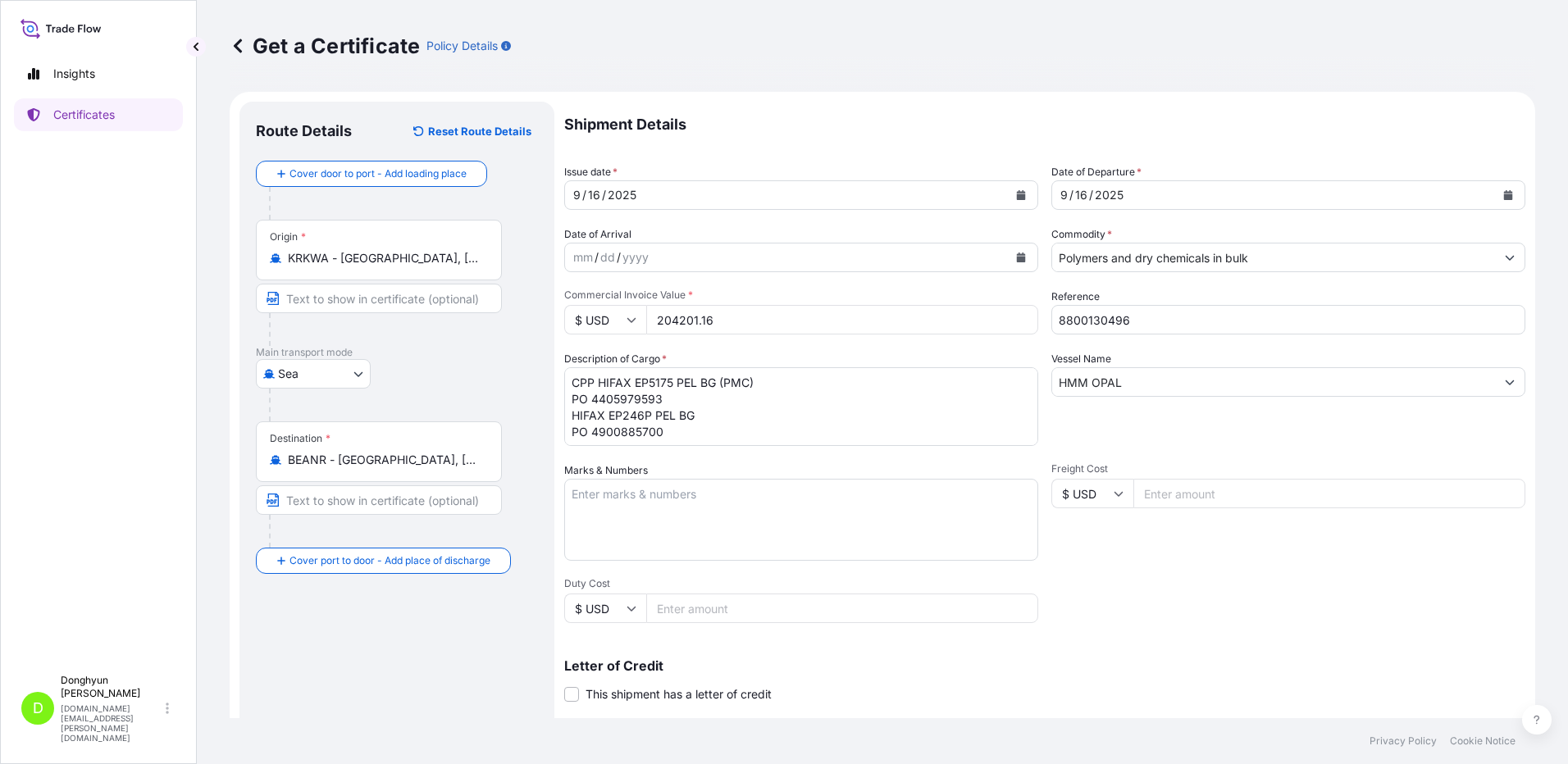
click at [1188, 588] on div "Shipment Details Issue date * 9 / 16 / 2025 Date of Departure * 9 / 16 / 2025 D…" at bounding box center [1045, 492] width 961 height 781
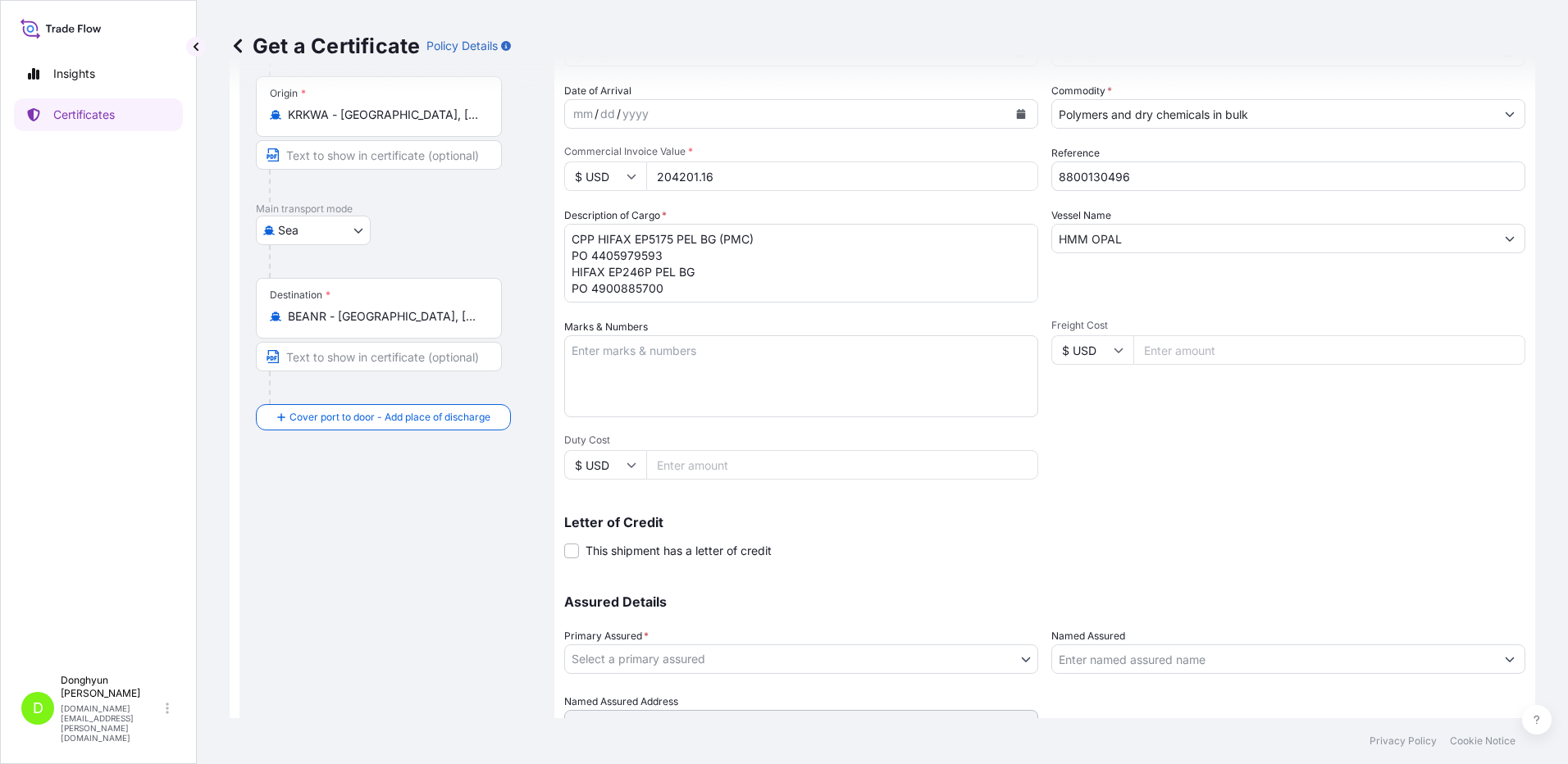
scroll to position [221, 0]
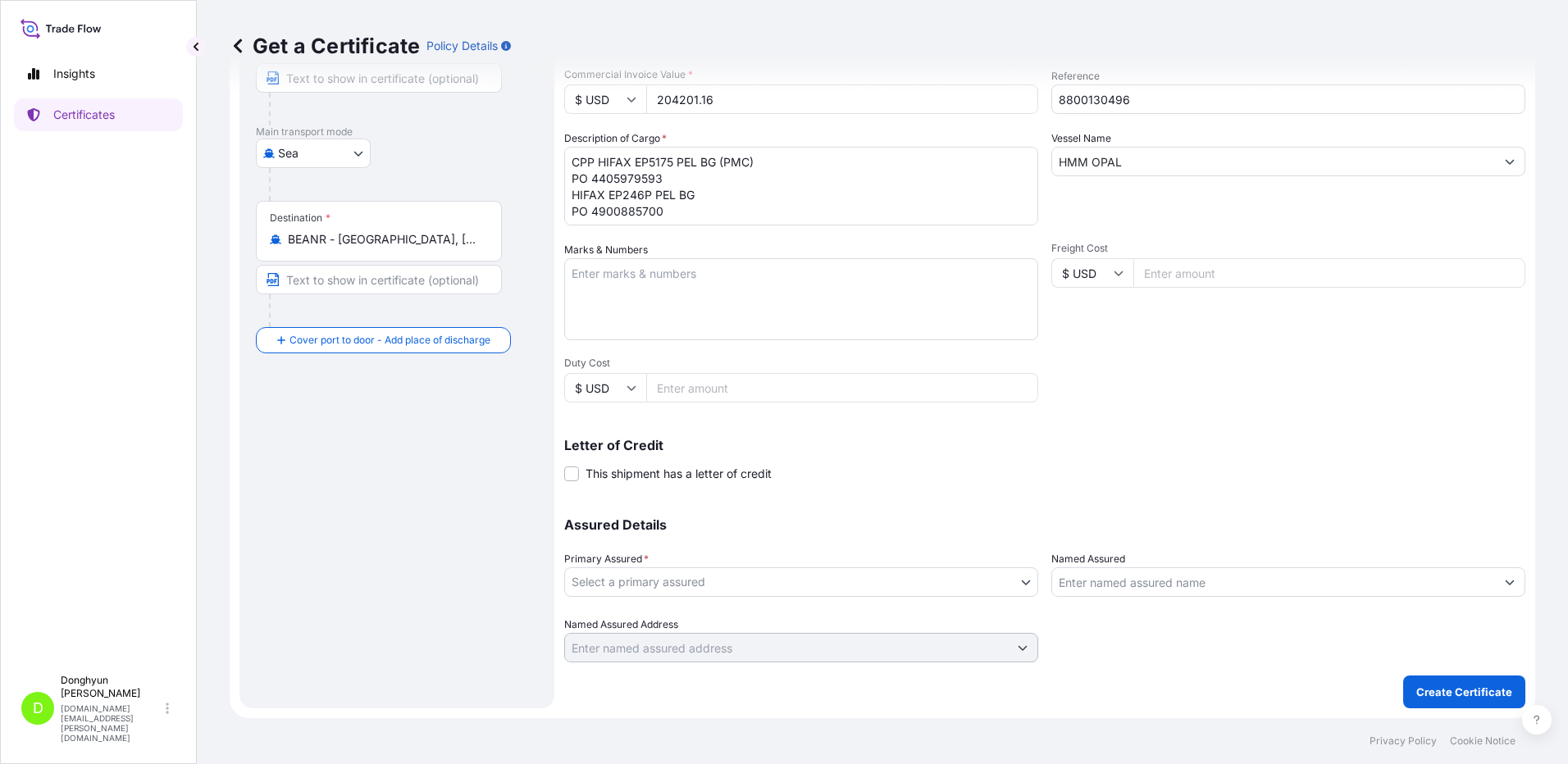
click at [941, 585] on body "Insights Certificates D Donghyun Kim dh.kim@polymirae.com Get a Certificate Pol…" at bounding box center [784, 382] width 1568 height 764
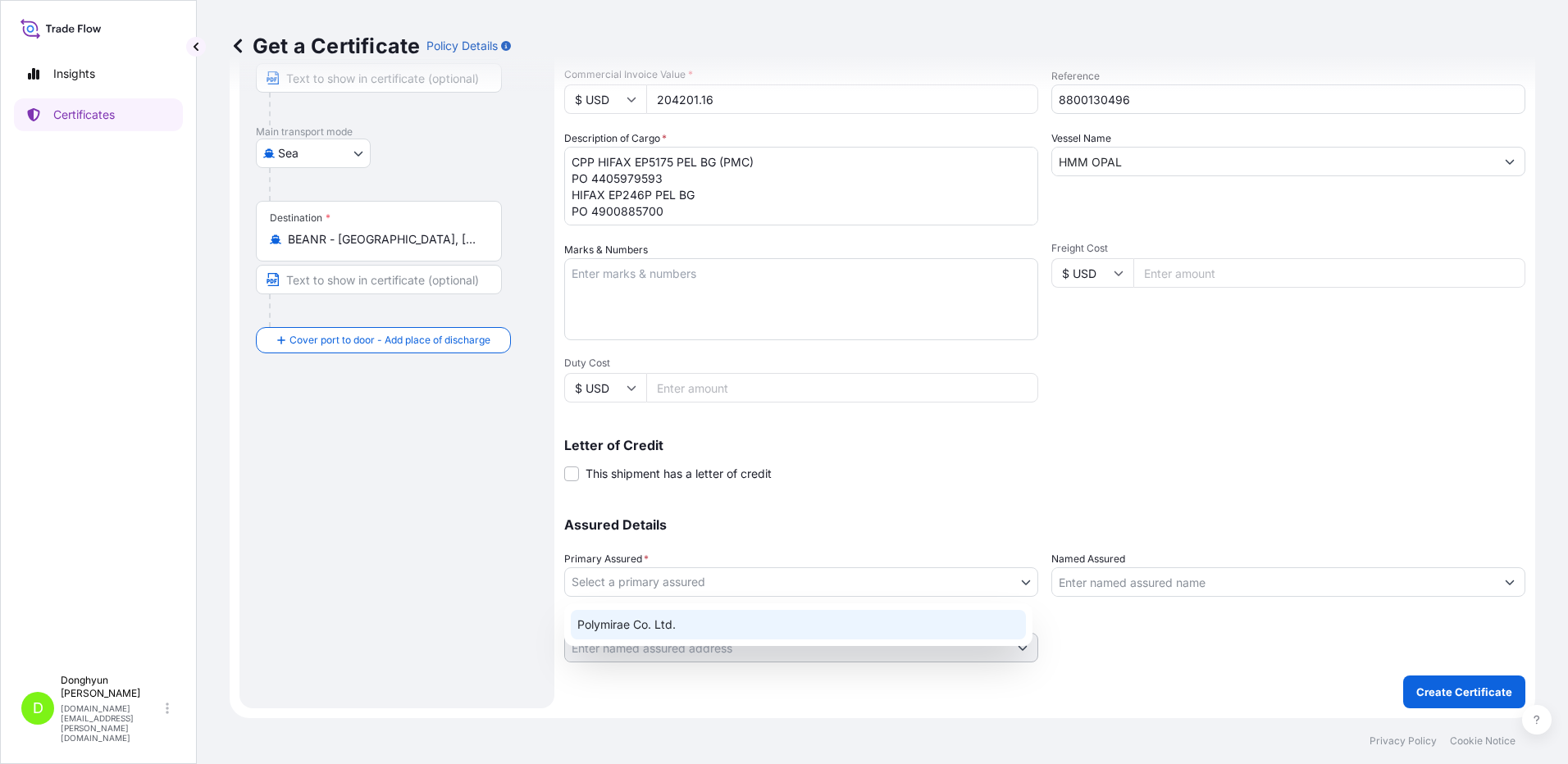
click at [773, 633] on div "Polymirae Co. Ltd." at bounding box center [798, 624] width 455 height 29
select select "32021"
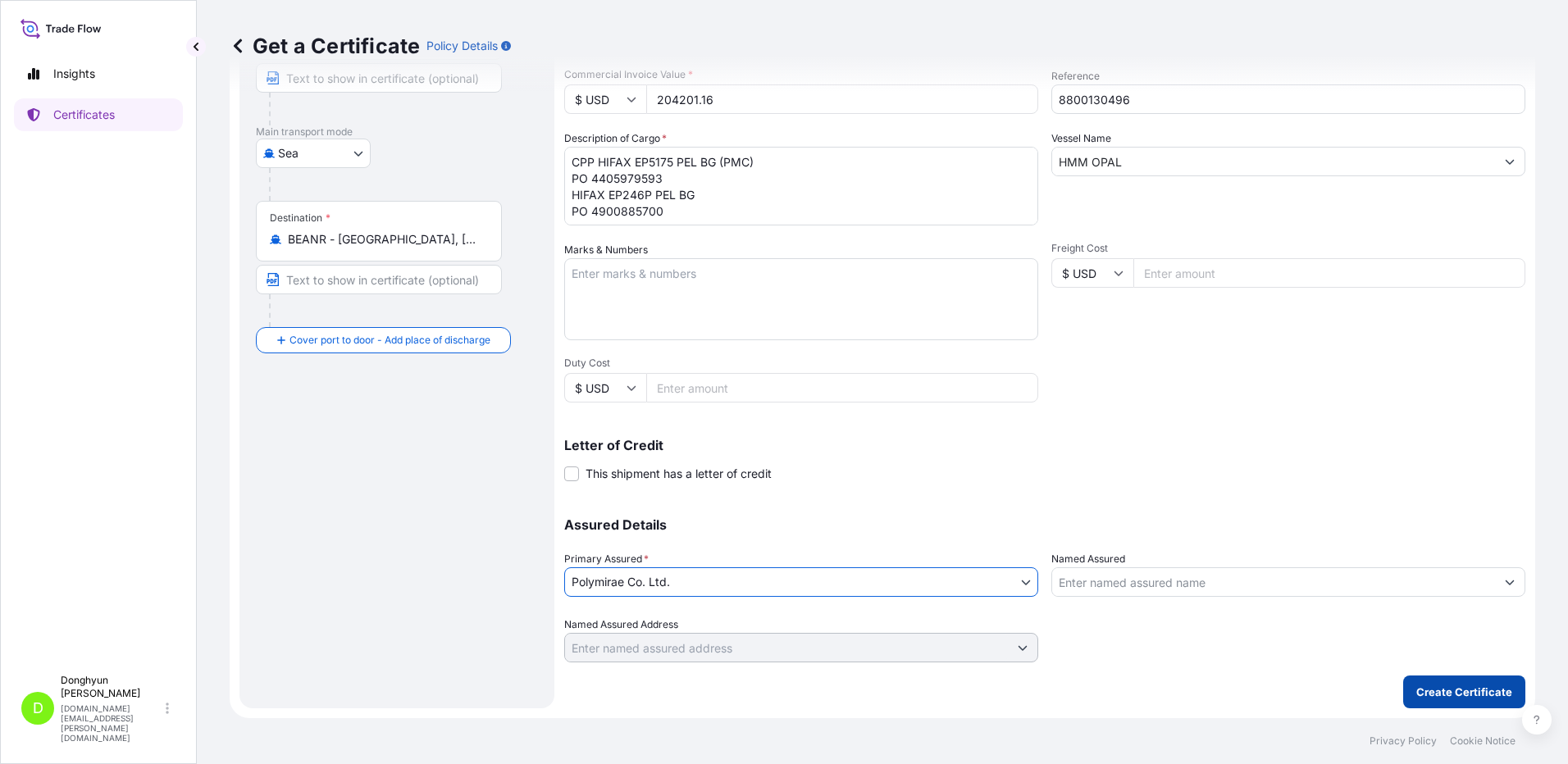
click at [1422, 687] on p "Create Certificate" at bounding box center [1463, 692] width 96 height 17
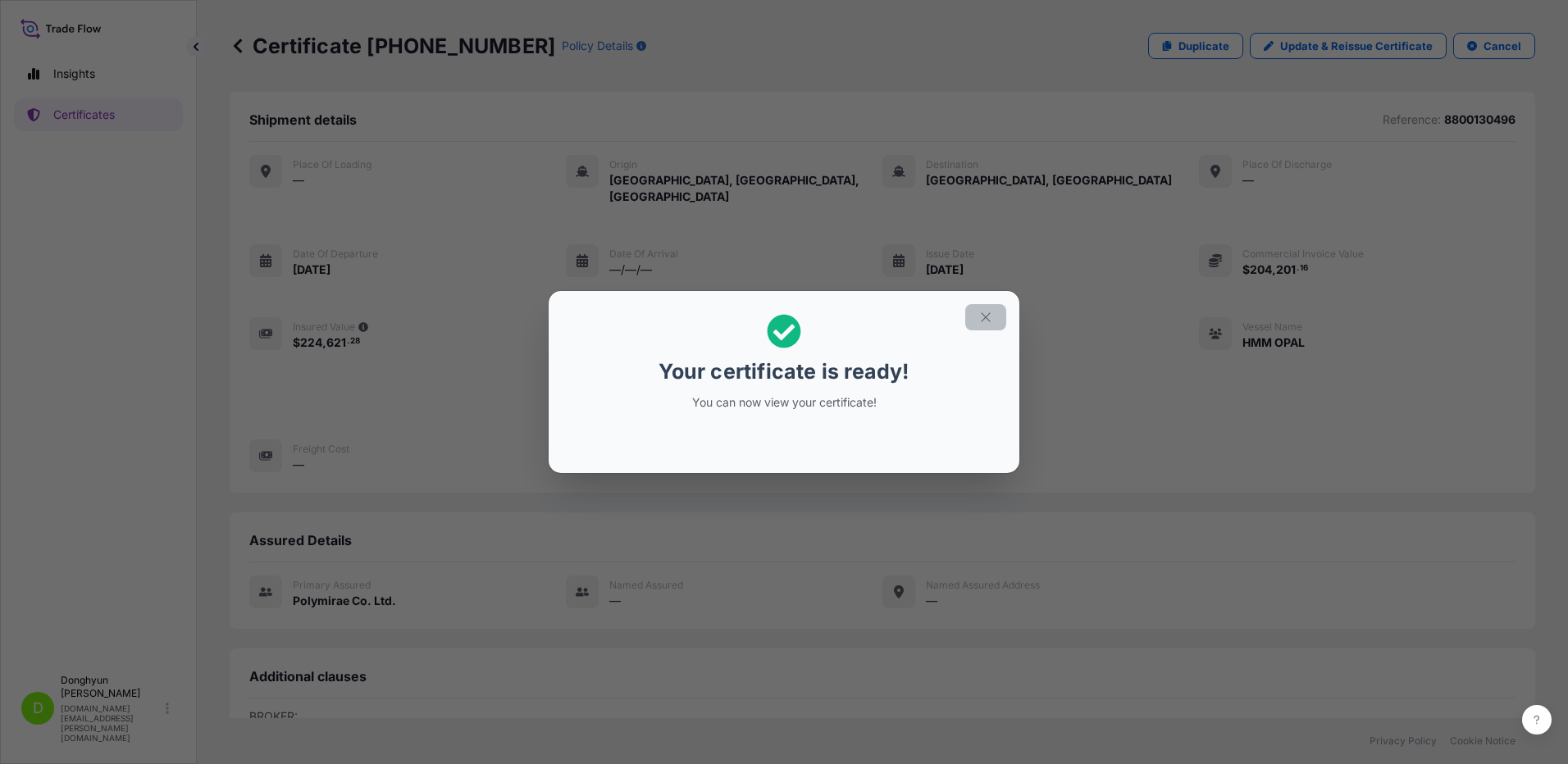
click at [982, 318] on icon "button" at bounding box center [985, 317] width 15 height 15
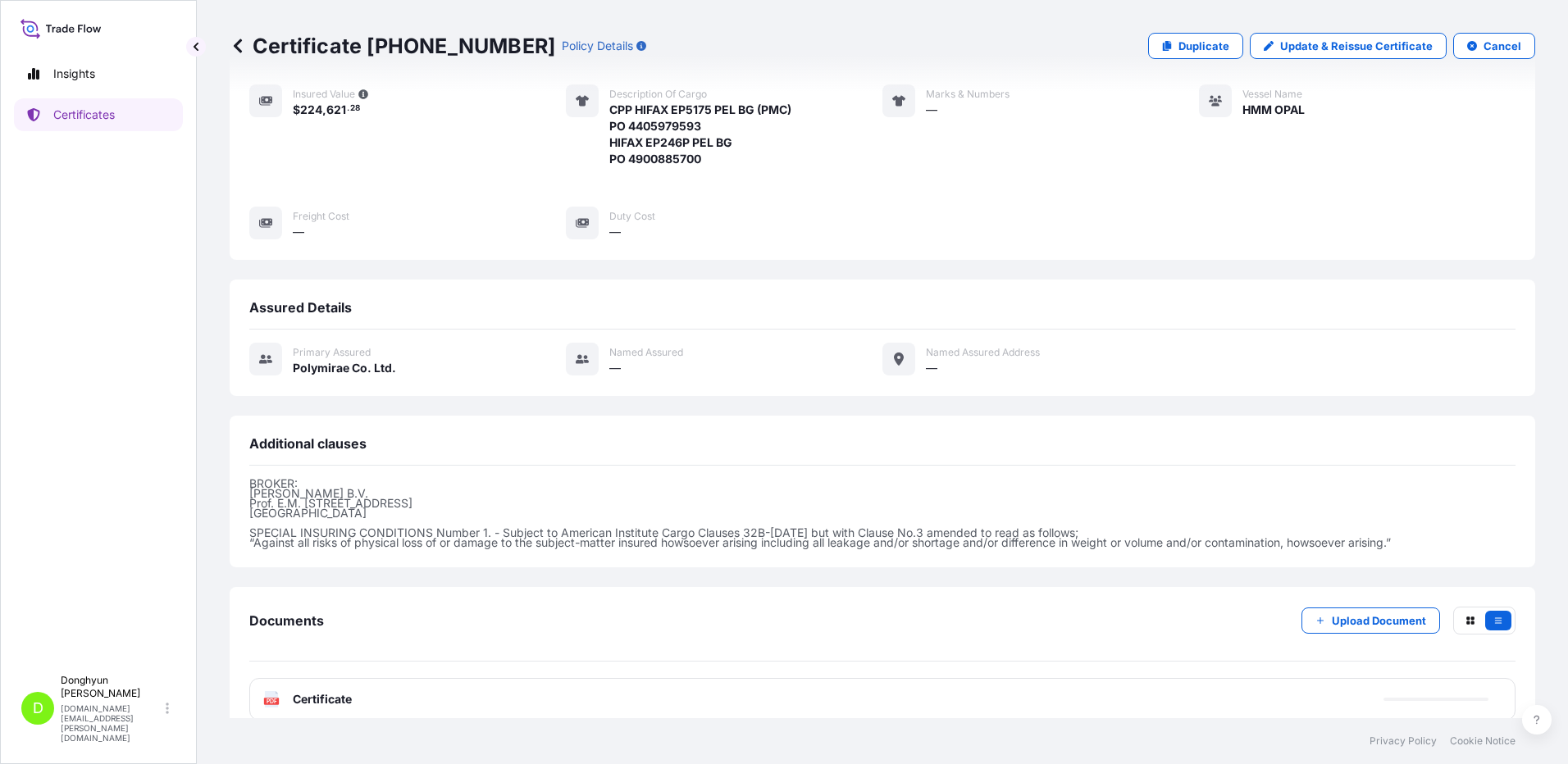
scroll to position [239, 0]
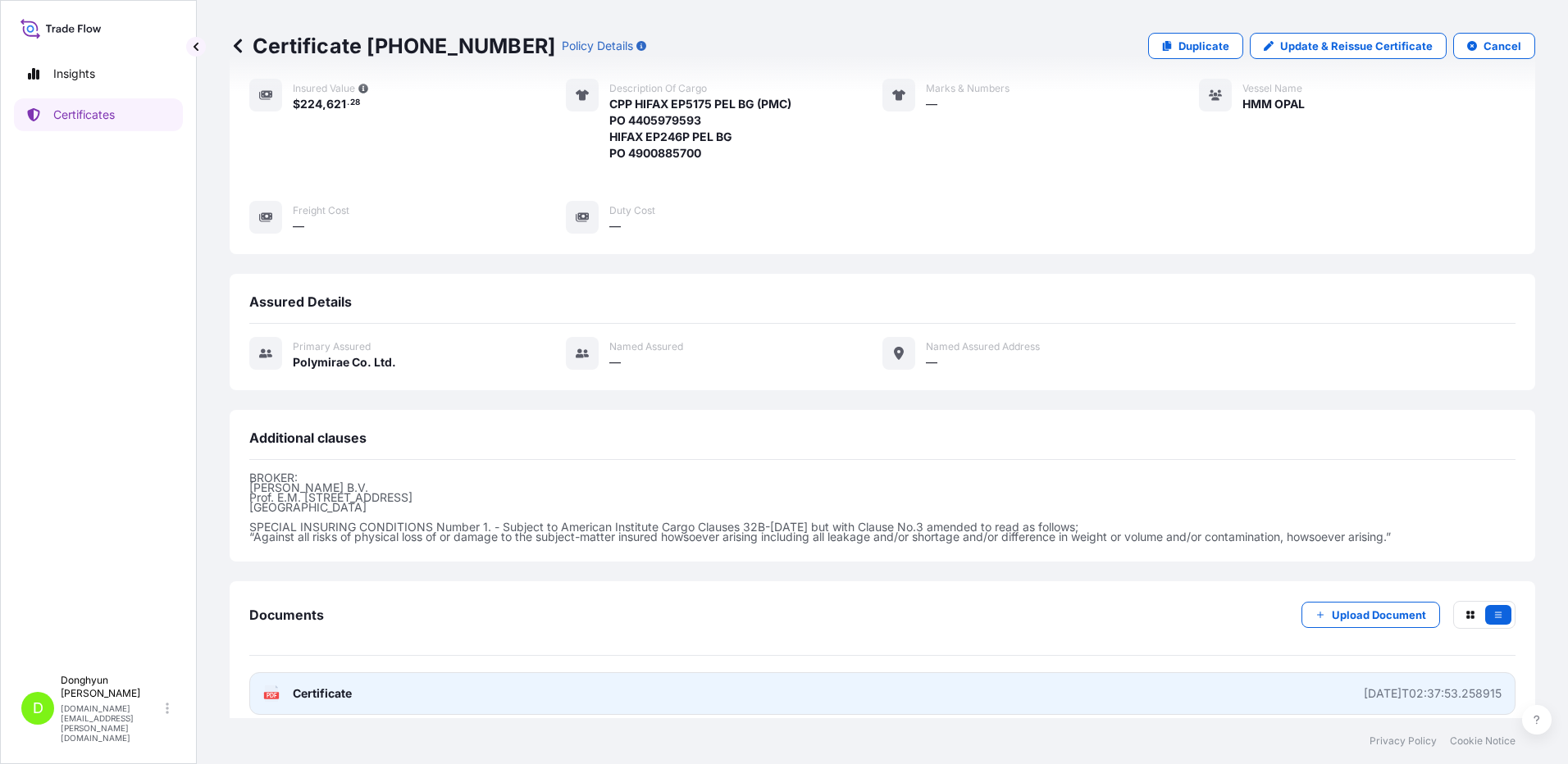
click at [333, 686] on span "Certificate" at bounding box center [322, 694] width 59 height 17
